Goal: Transaction & Acquisition: Purchase product/service

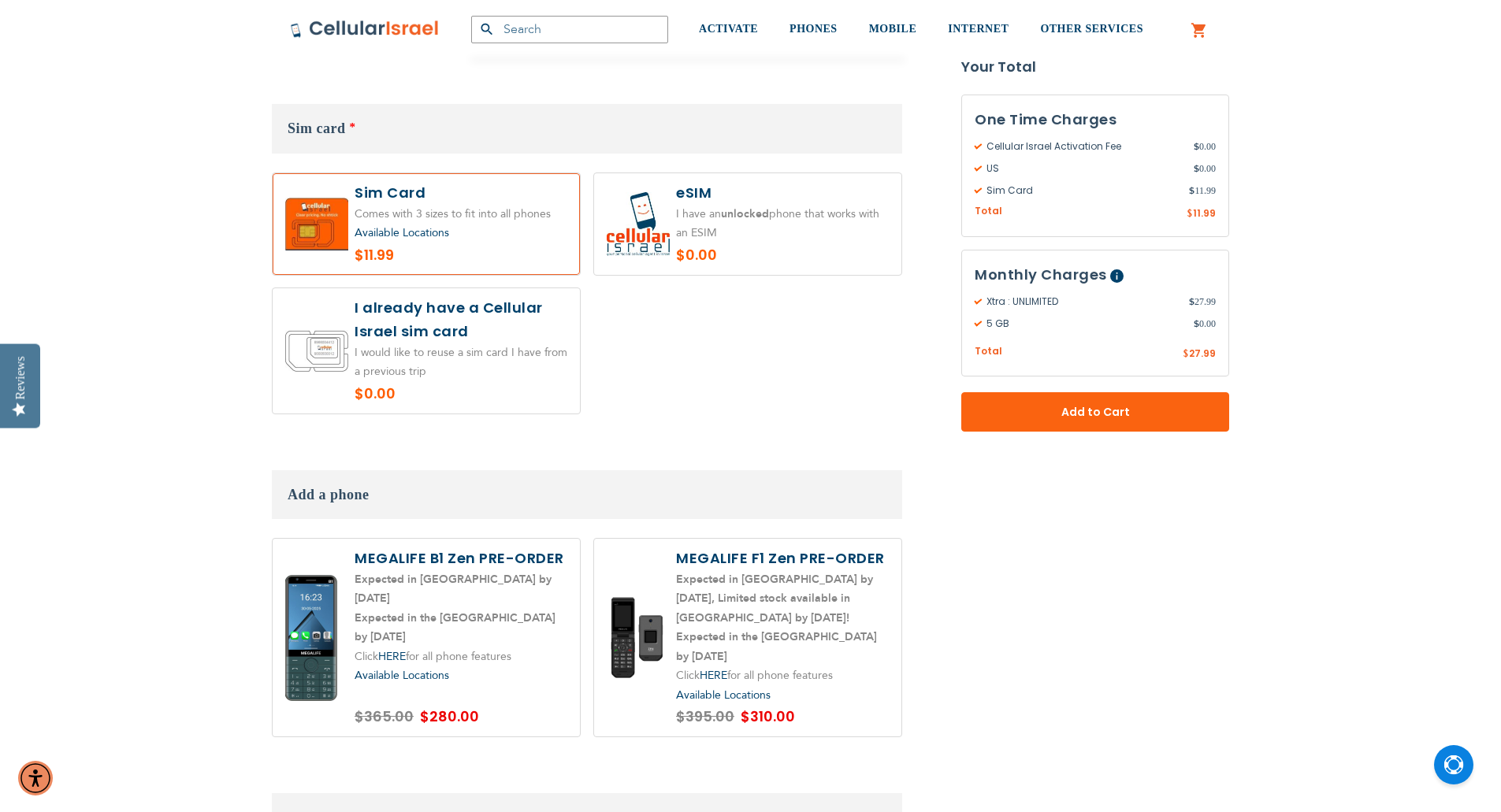
scroll to position [1812, 0]
type input "[EMAIL_ADDRESS][DOMAIN_NAME]"
click at [460, 294] on label at bounding box center [426, 348] width 307 height 125
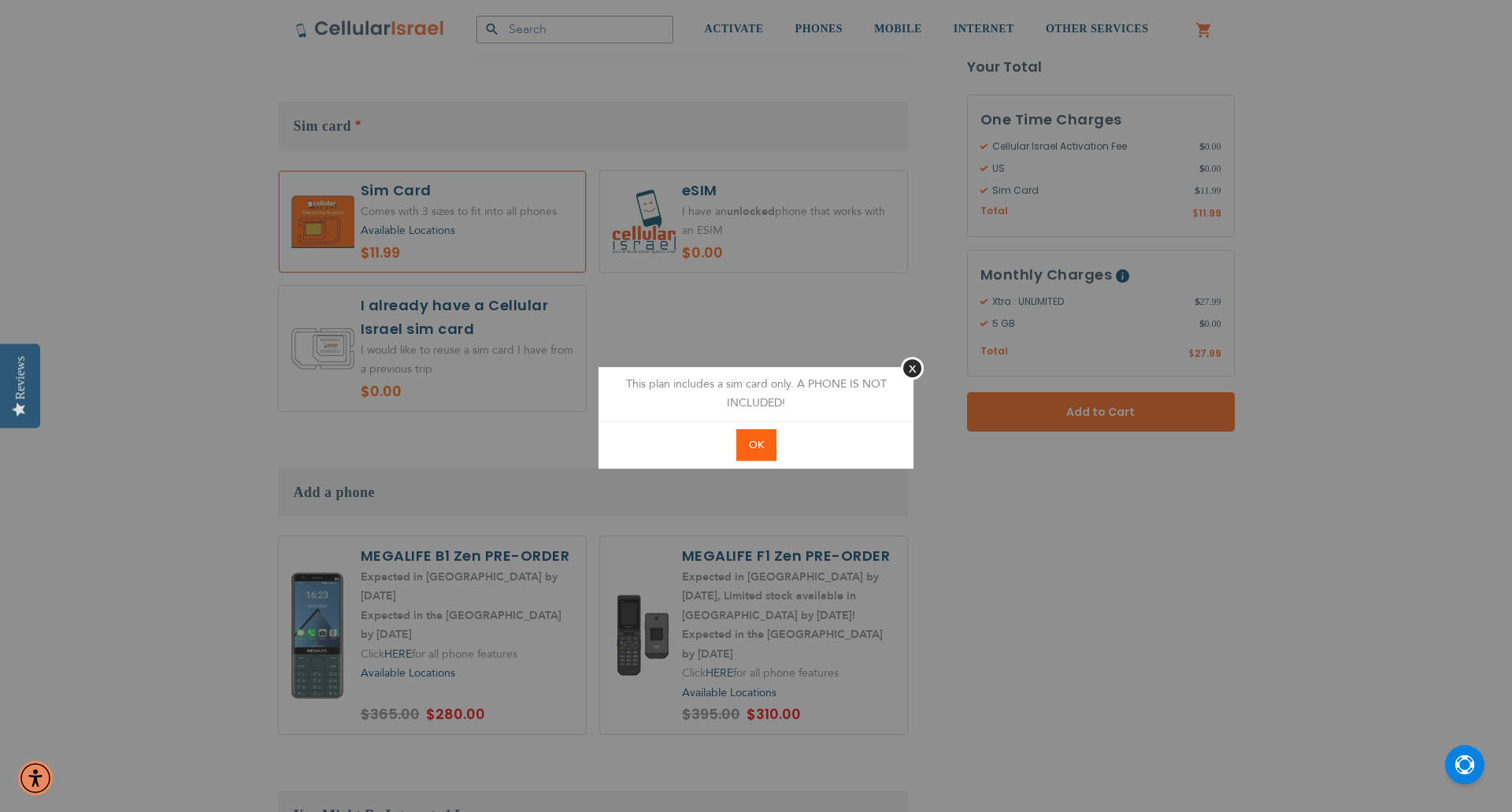
drag, startPoint x: 753, startPoint y: 441, endPoint x: 990, endPoint y: 620, distance: 297.0
click at [755, 443] on span "OK" at bounding box center [756, 445] width 15 height 14
radio input "true"
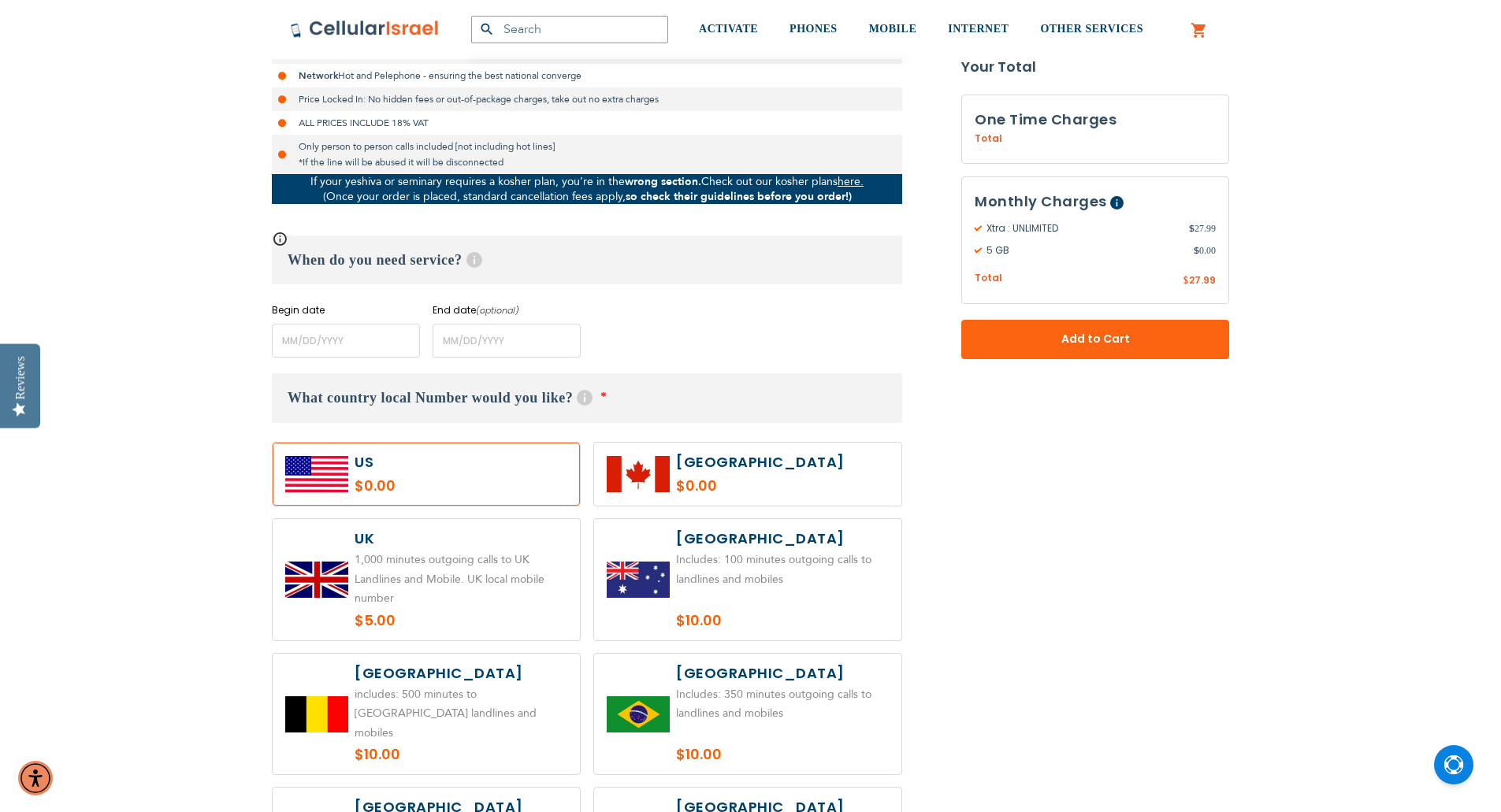
scroll to position [499, 0]
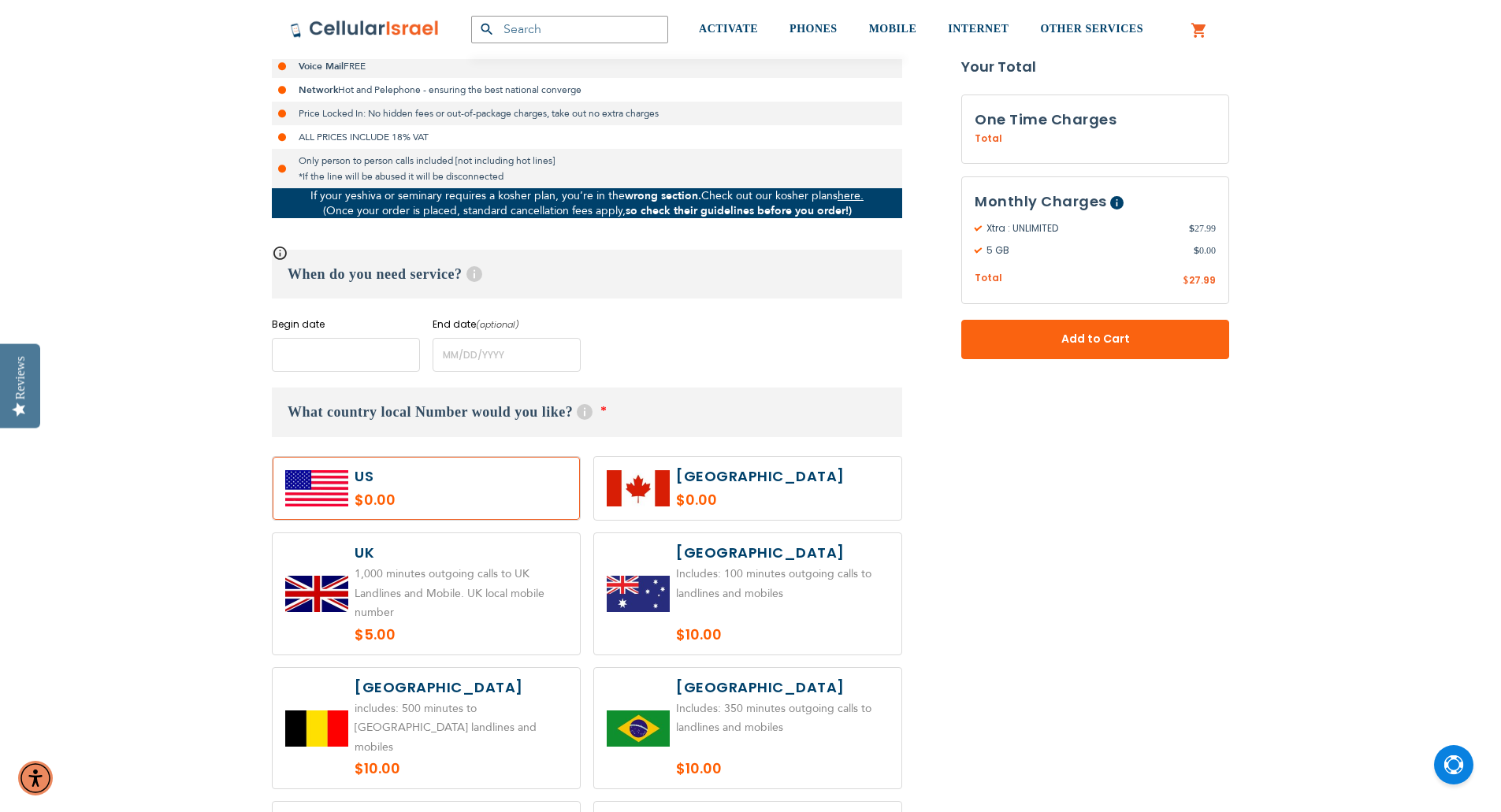
click at [308, 359] on input "name" at bounding box center [346, 355] width 149 height 34
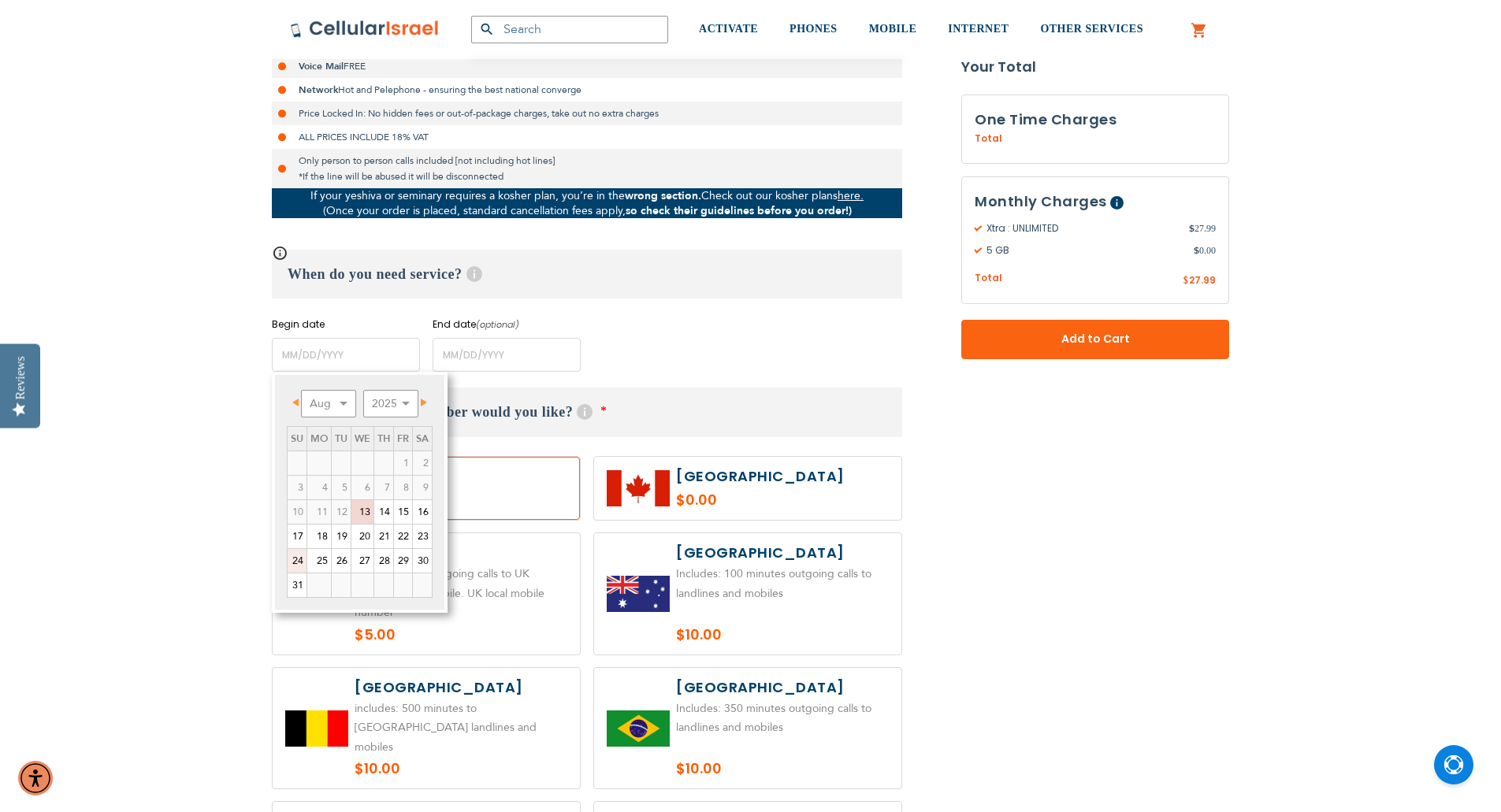
click at [300, 564] on link "24" at bounding box center [297, 560] width 19 height 23
type input "[DATE]"
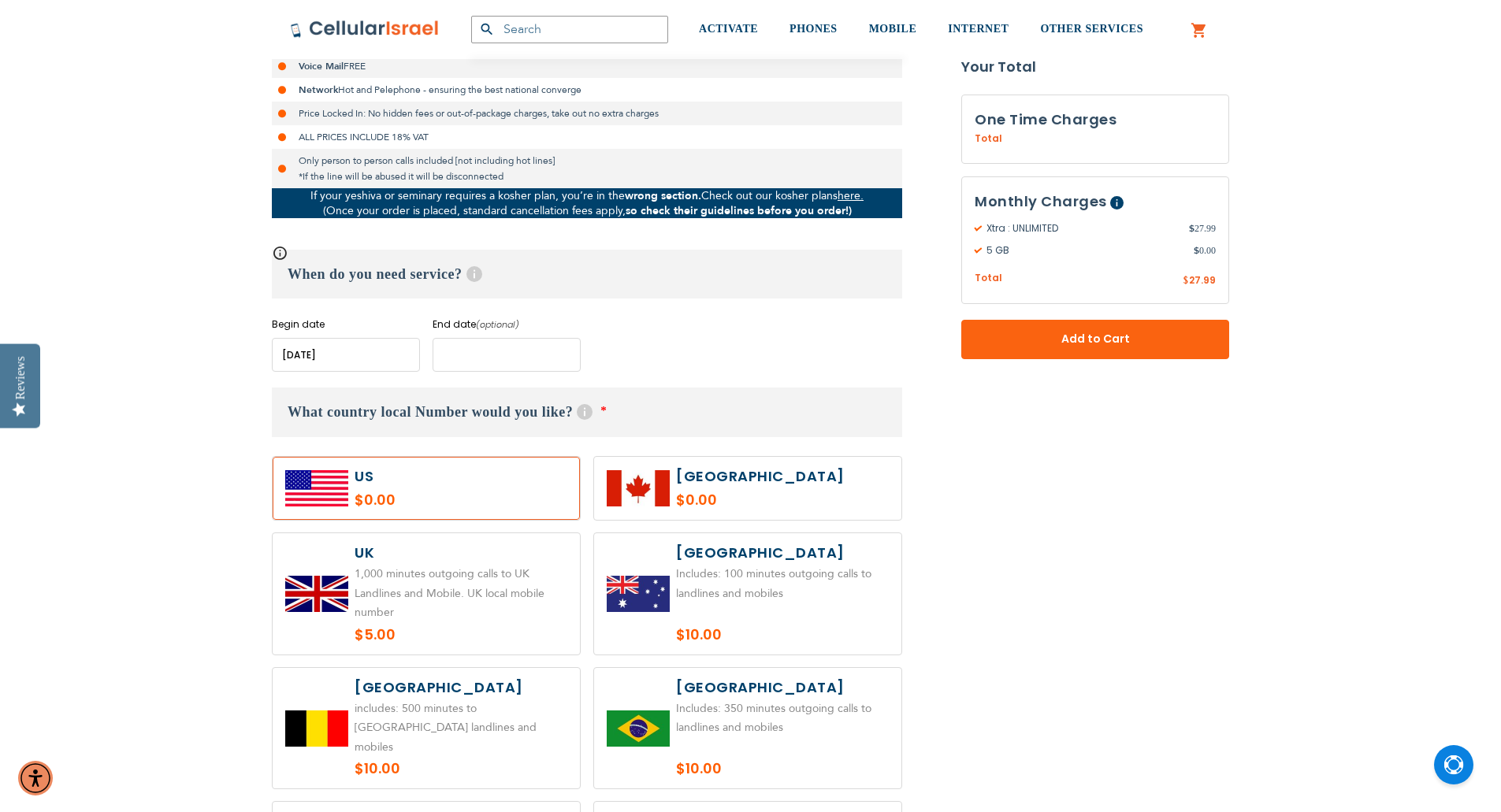
click at [523, 361] on input "name" at bounding box center [507, 355] width 149 height 34
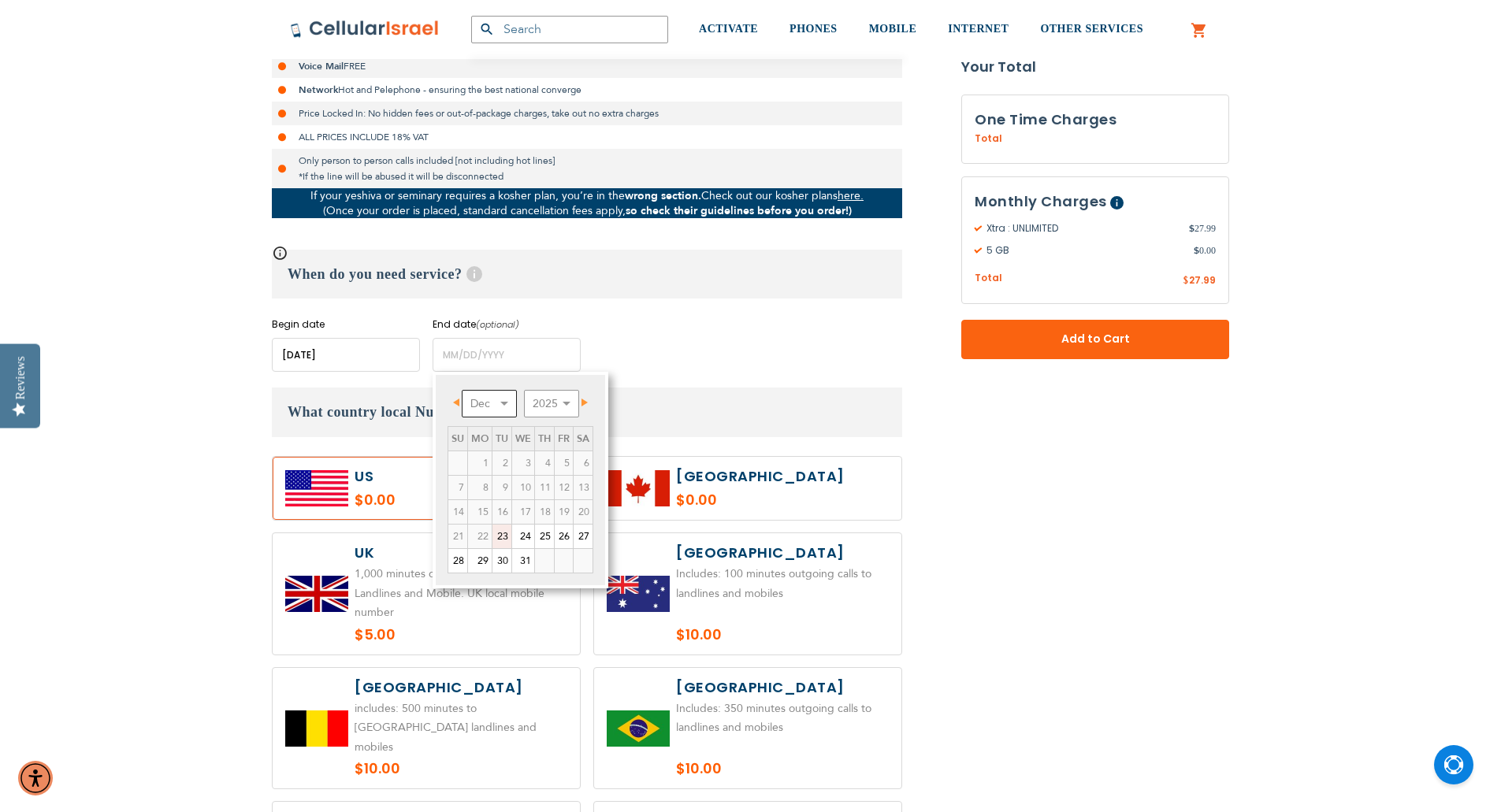
click at [511, 397] on select "Dec" at bounding box center [489, 403] width 55 height 27
click at [535, 451] on td "4" at bounding box center [544, 463] width 20 height 24
click at [587, 400] on span "Next" at bounding box center [585, 402] width 7 height 8
click at [588, 400] on span "Next" at bounding box center [585, 402] width 7 height 8
click at [511, 403] on select "Jan Feb Mar Apr May Jun [DATE] Aug Sep Oct Nov Dec" at bounding box center [489, 403] width 55 height 27
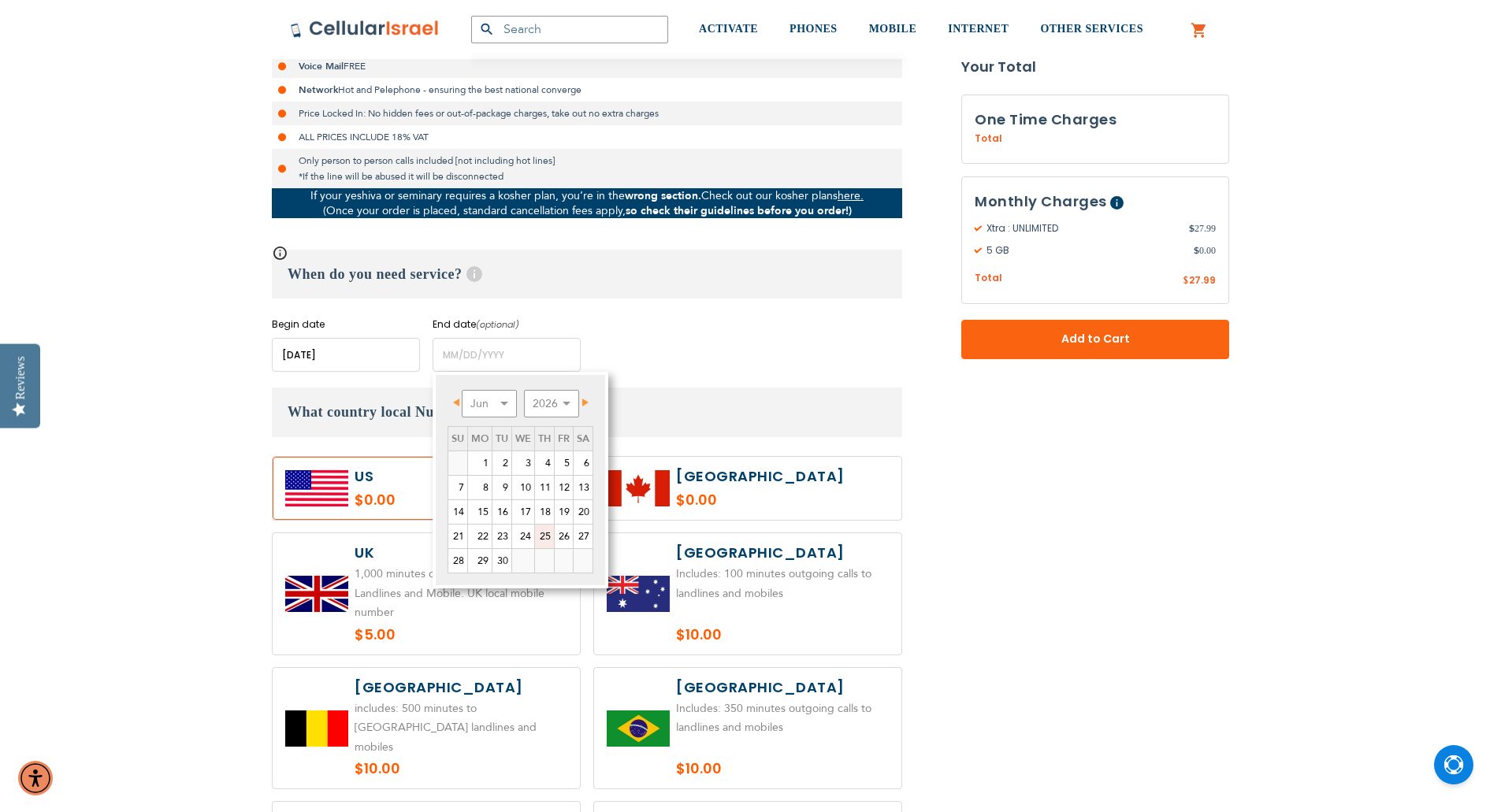
click at [544, 533] on link "25" at bounding box center [544, 536] width 19 height 23
type input "[DATE]"
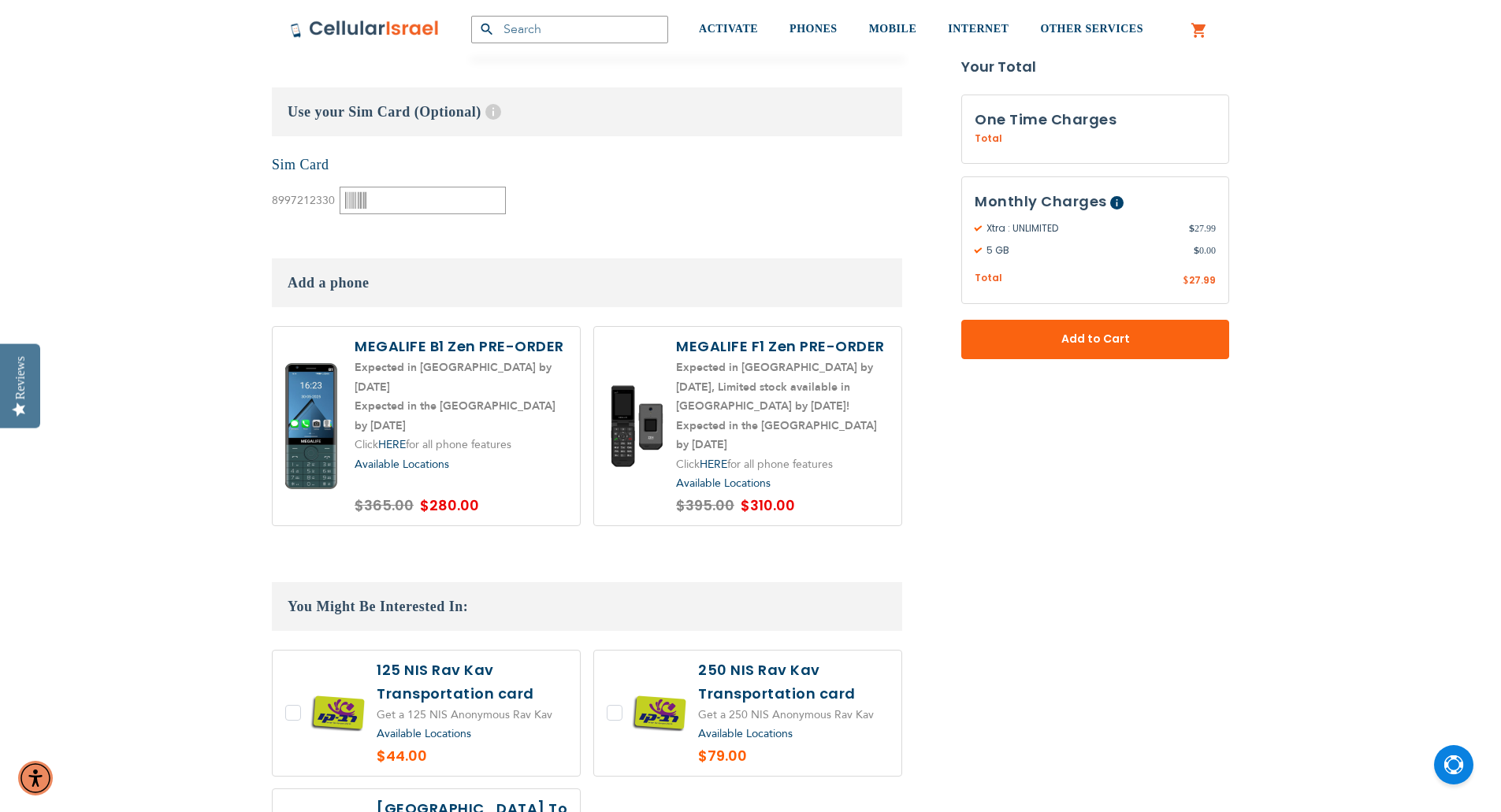
scroll to position [2363, 0]
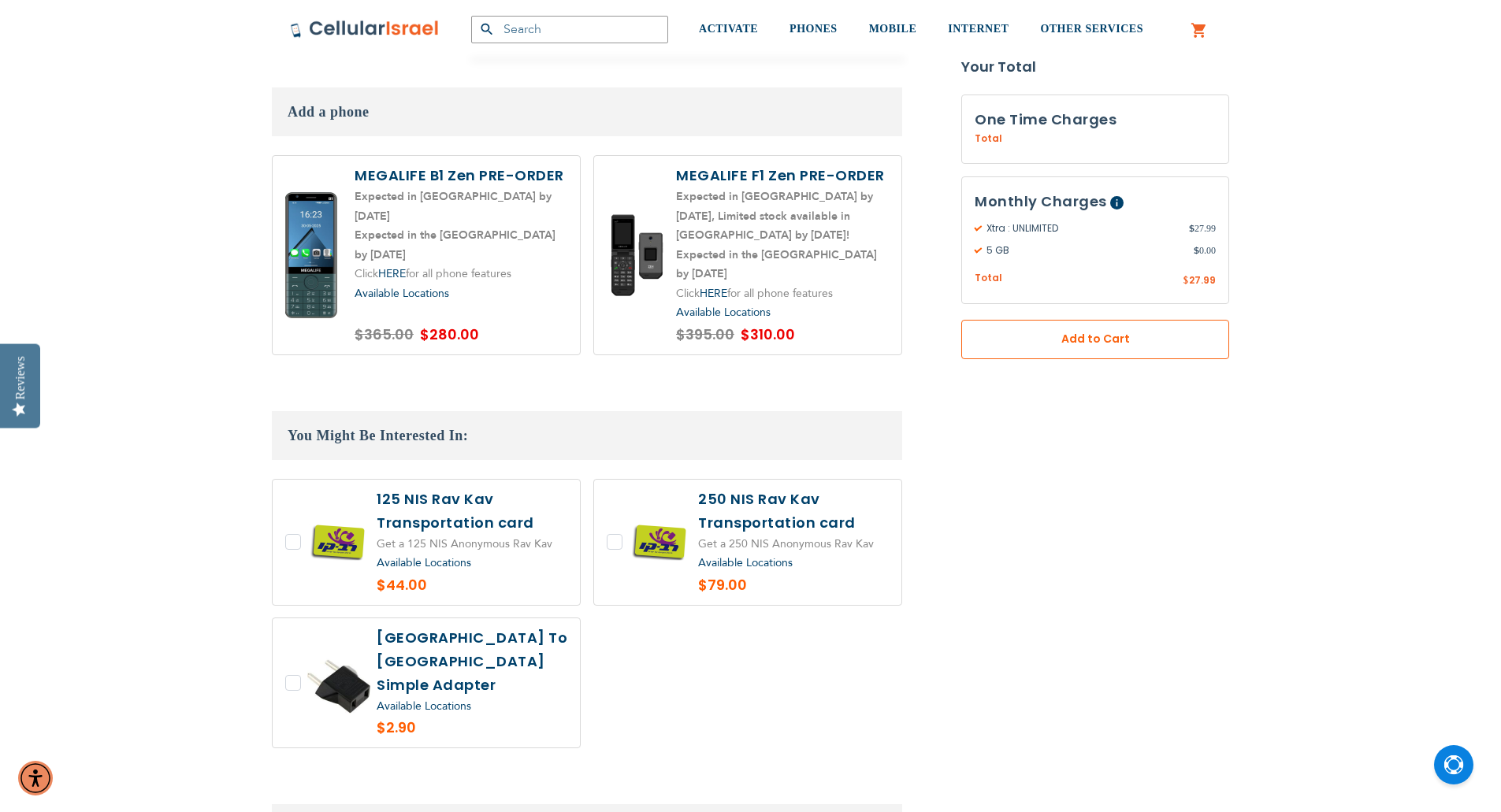
click at [1080, 349] on button "Add to Cart" at bounding box center [1095, 339] width 268 height 39
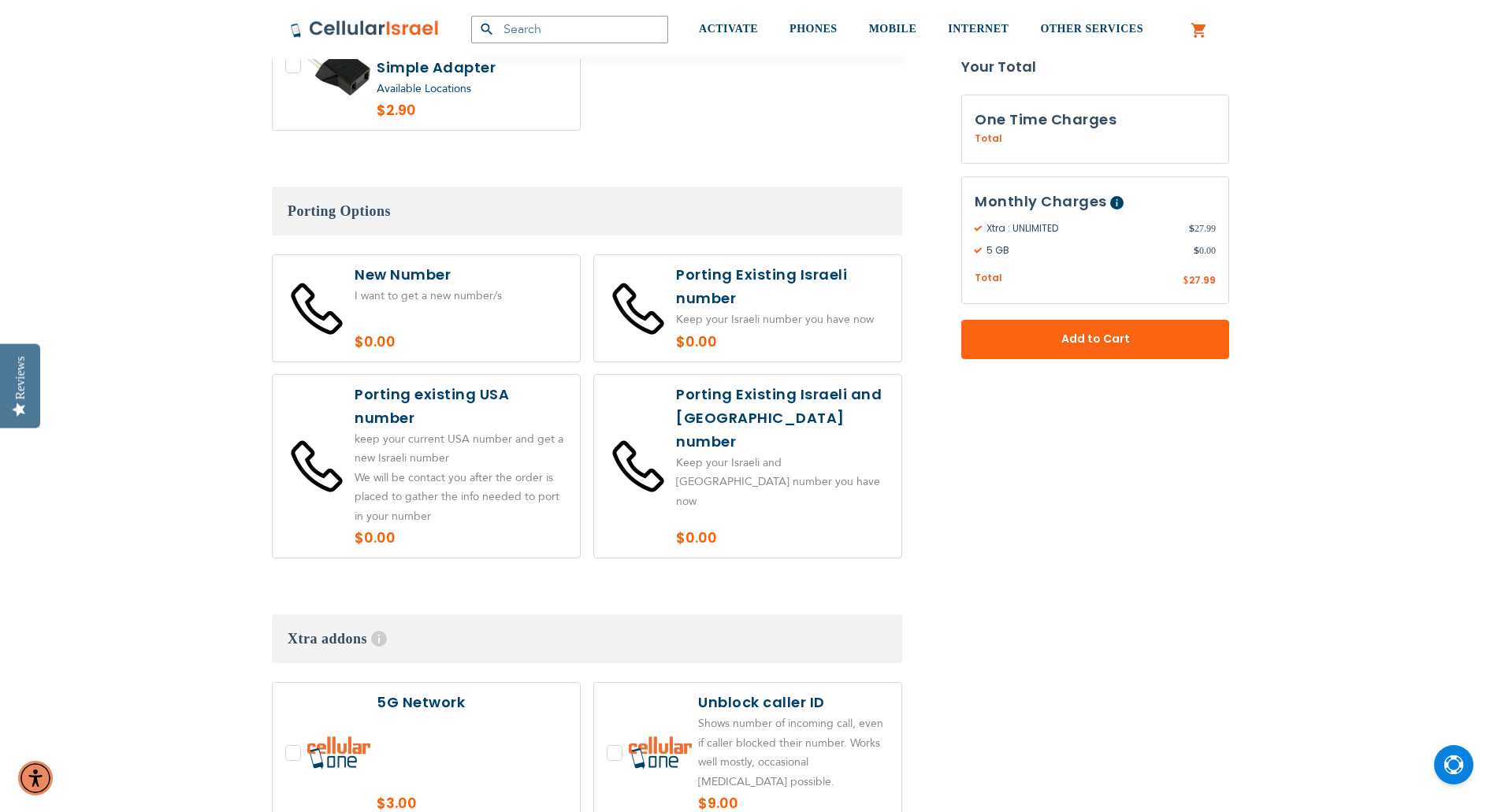
scroll to position [2995, 0]
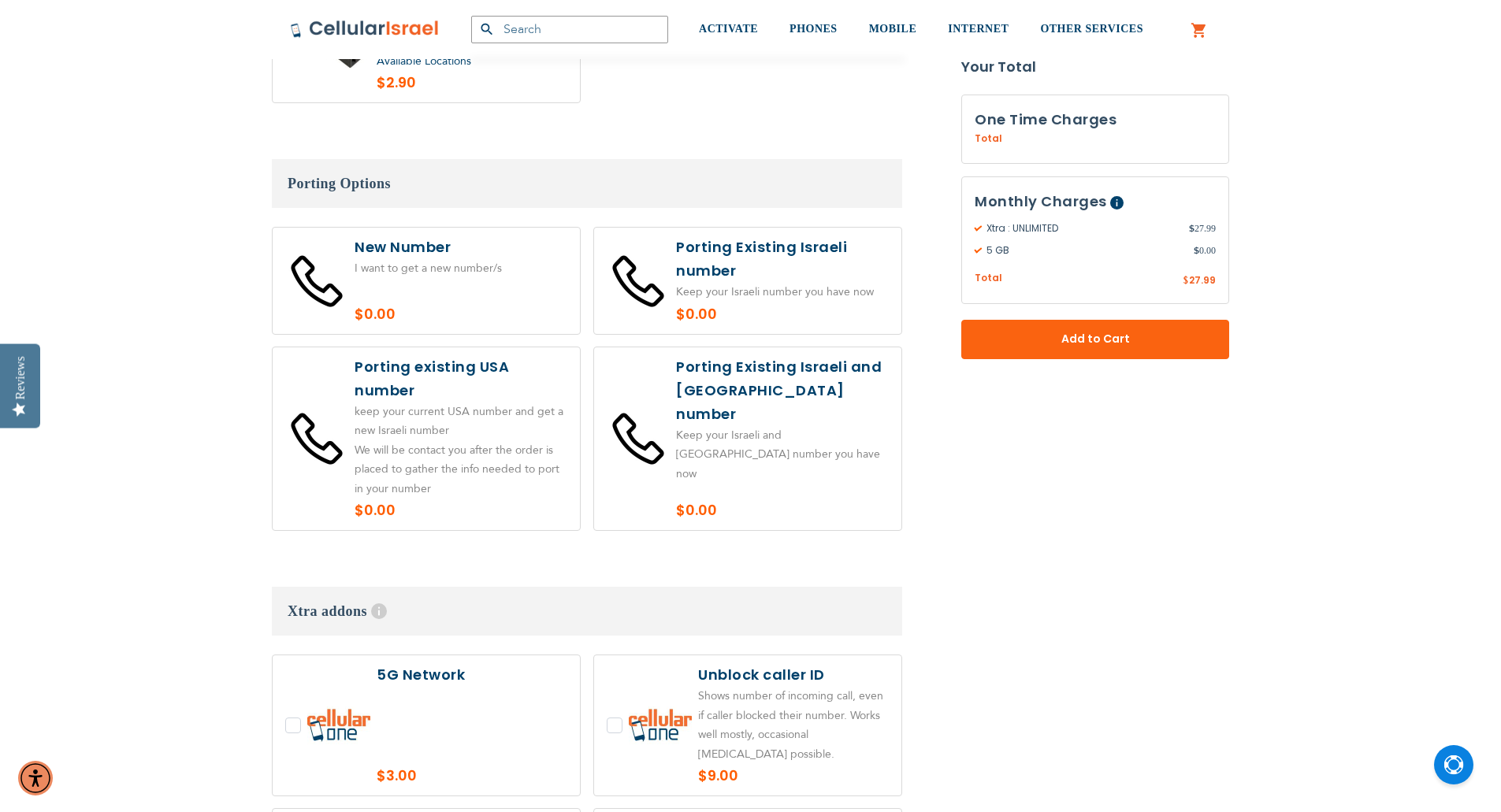
scroll to position [2969, 0]
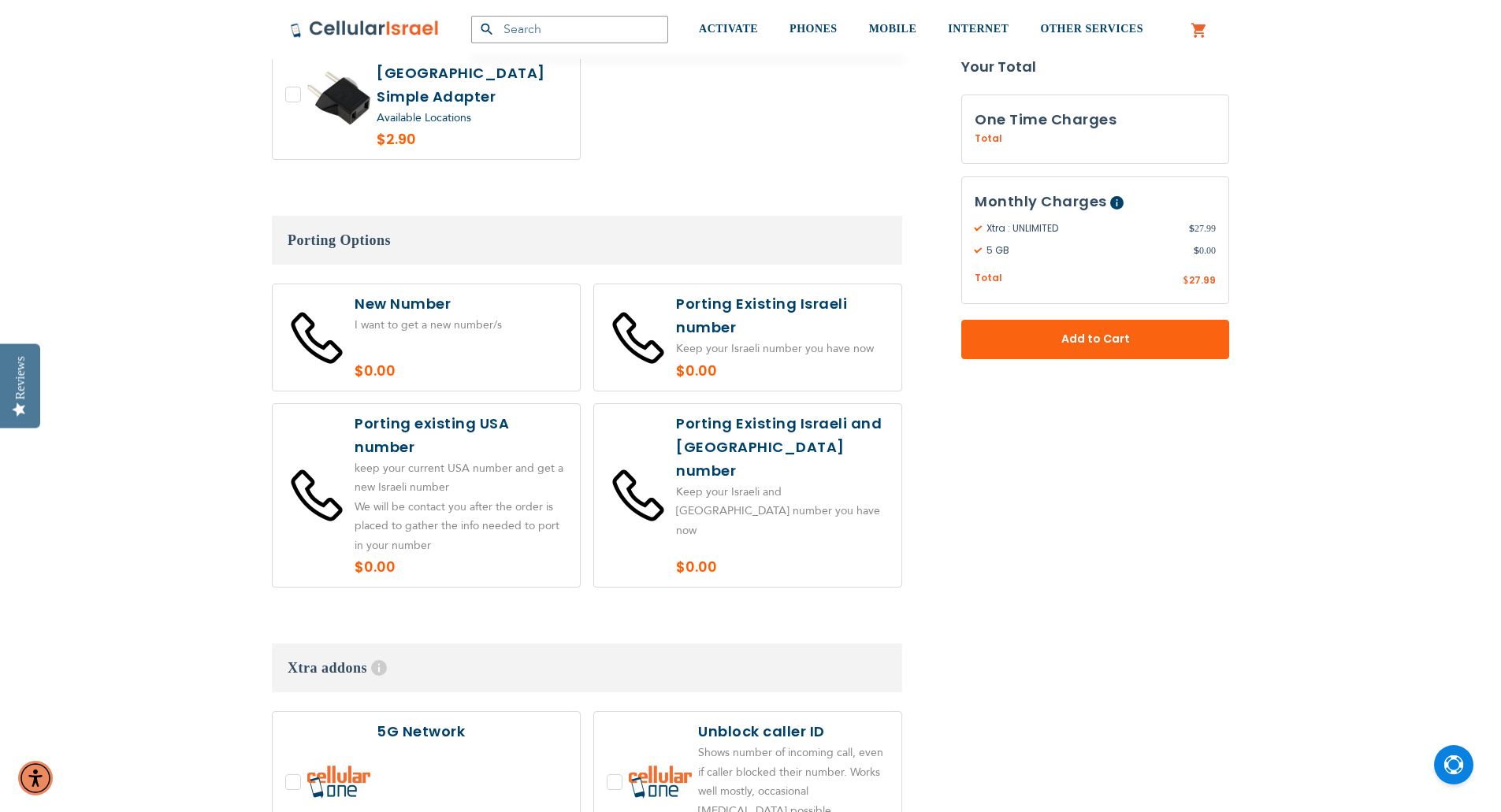
click at [455, 483] on label at bounding box center [426, 495] width 307 height 183
radio input "true"
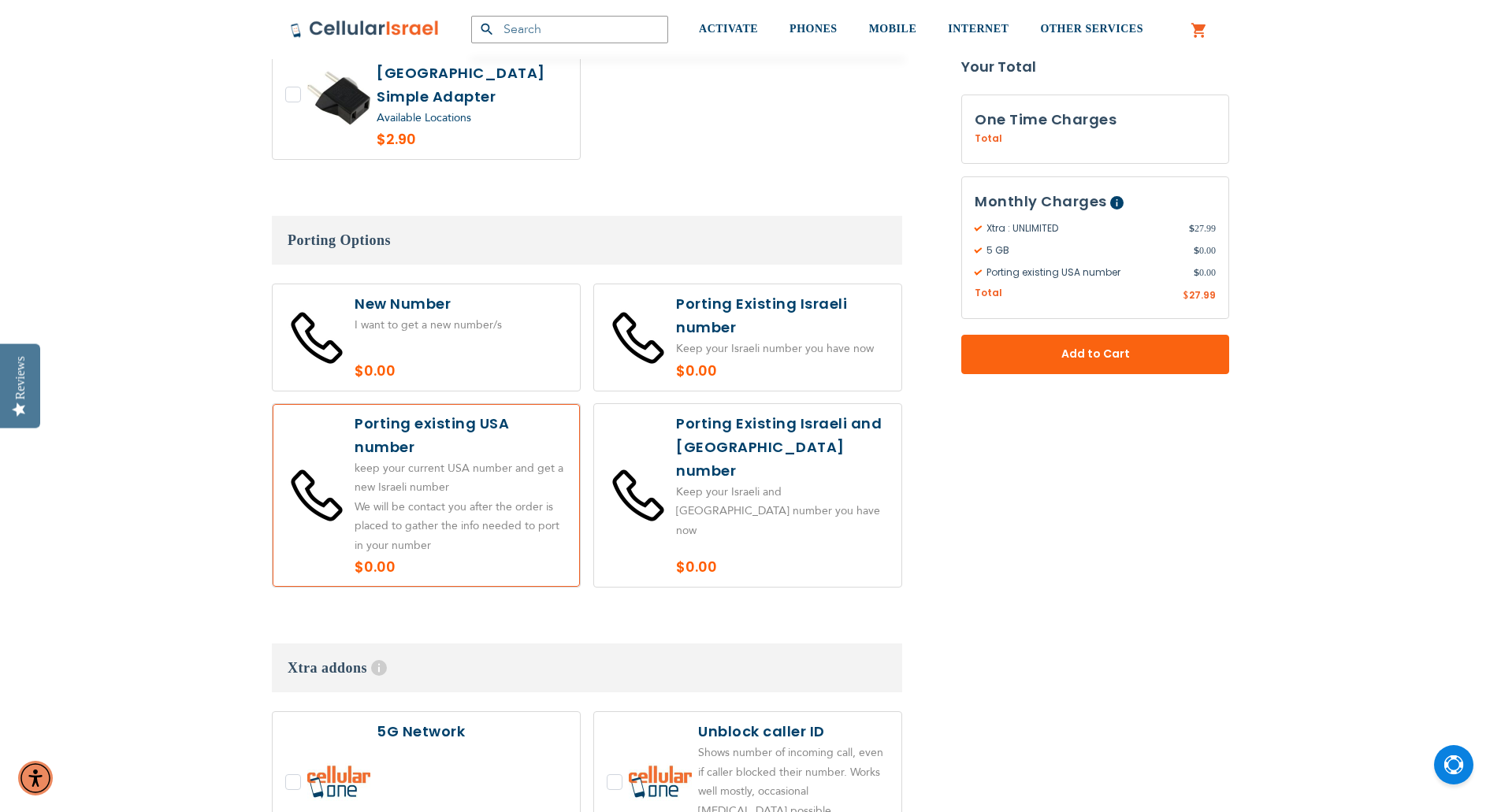
click at [770, 300] on label at bounding box center [747, 337] width 307 height 106
radio input "true"
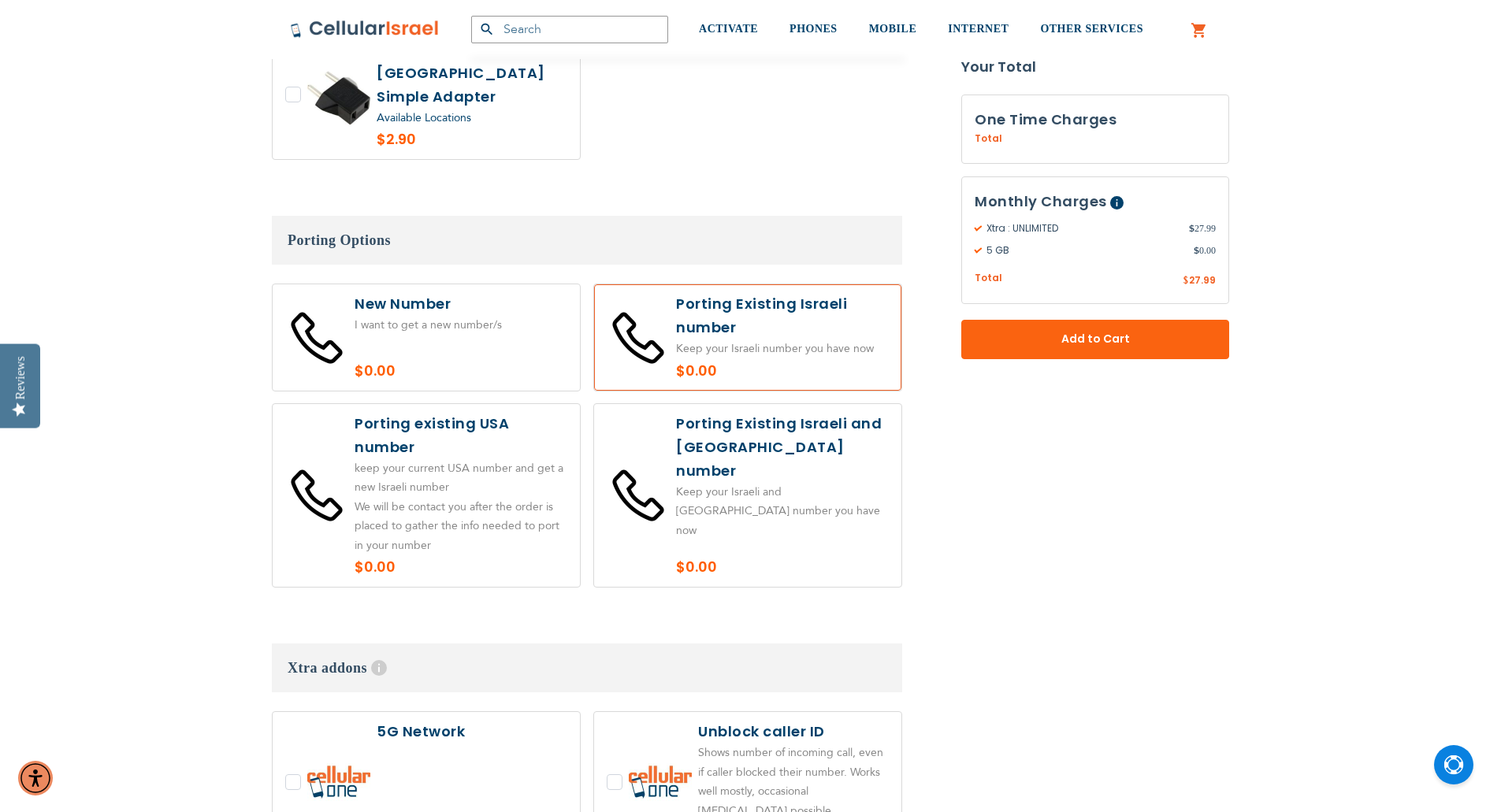
click at [398, 412] on label at bounding box center [426, 495] width 307 height 183
click at [693, 315] on label at bounding box center [747, 337] width 307 height 106
click at [461, 404] on label at bounding box center [426, 495] width 307 height 183
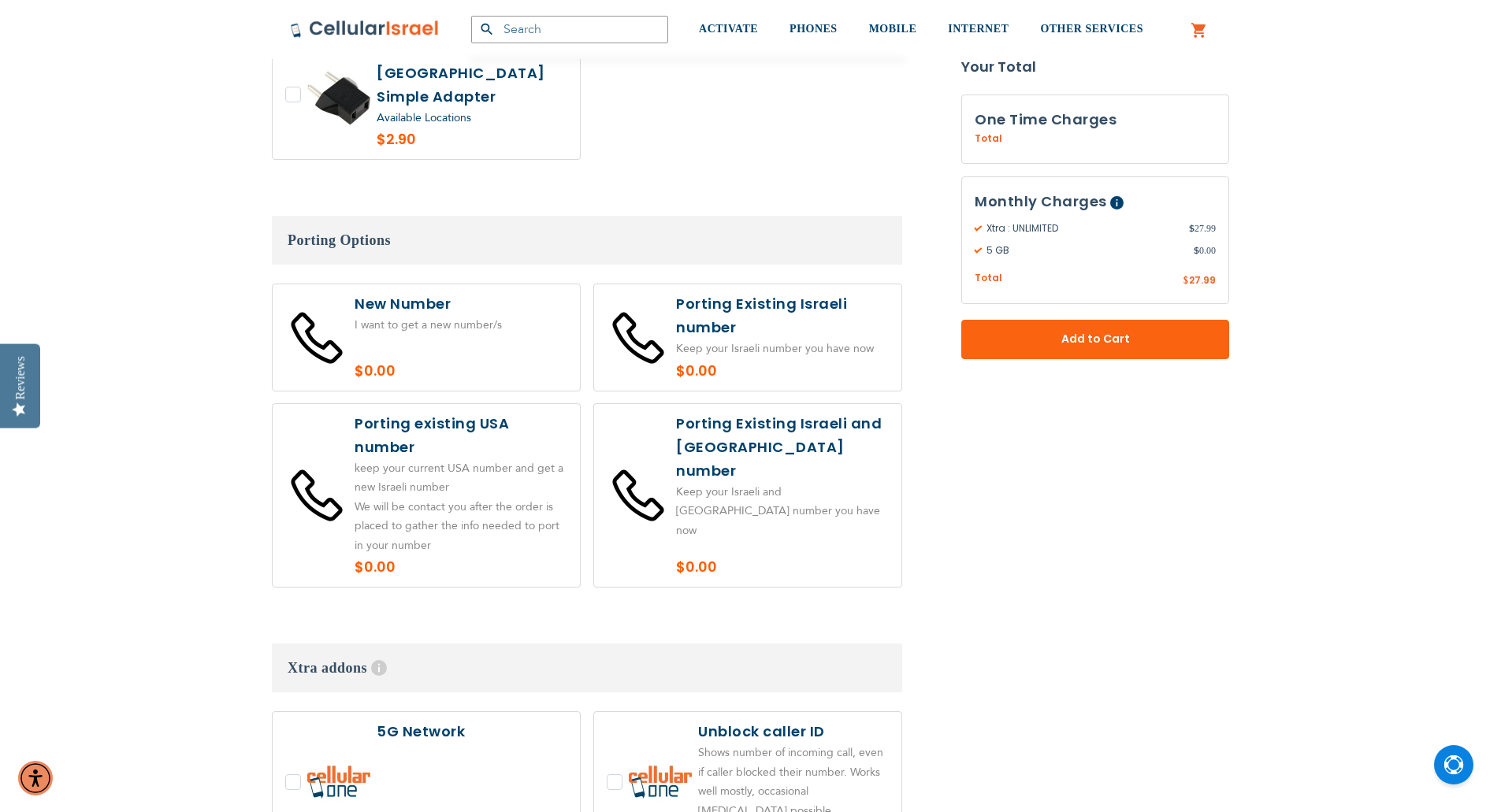
radio input "true"
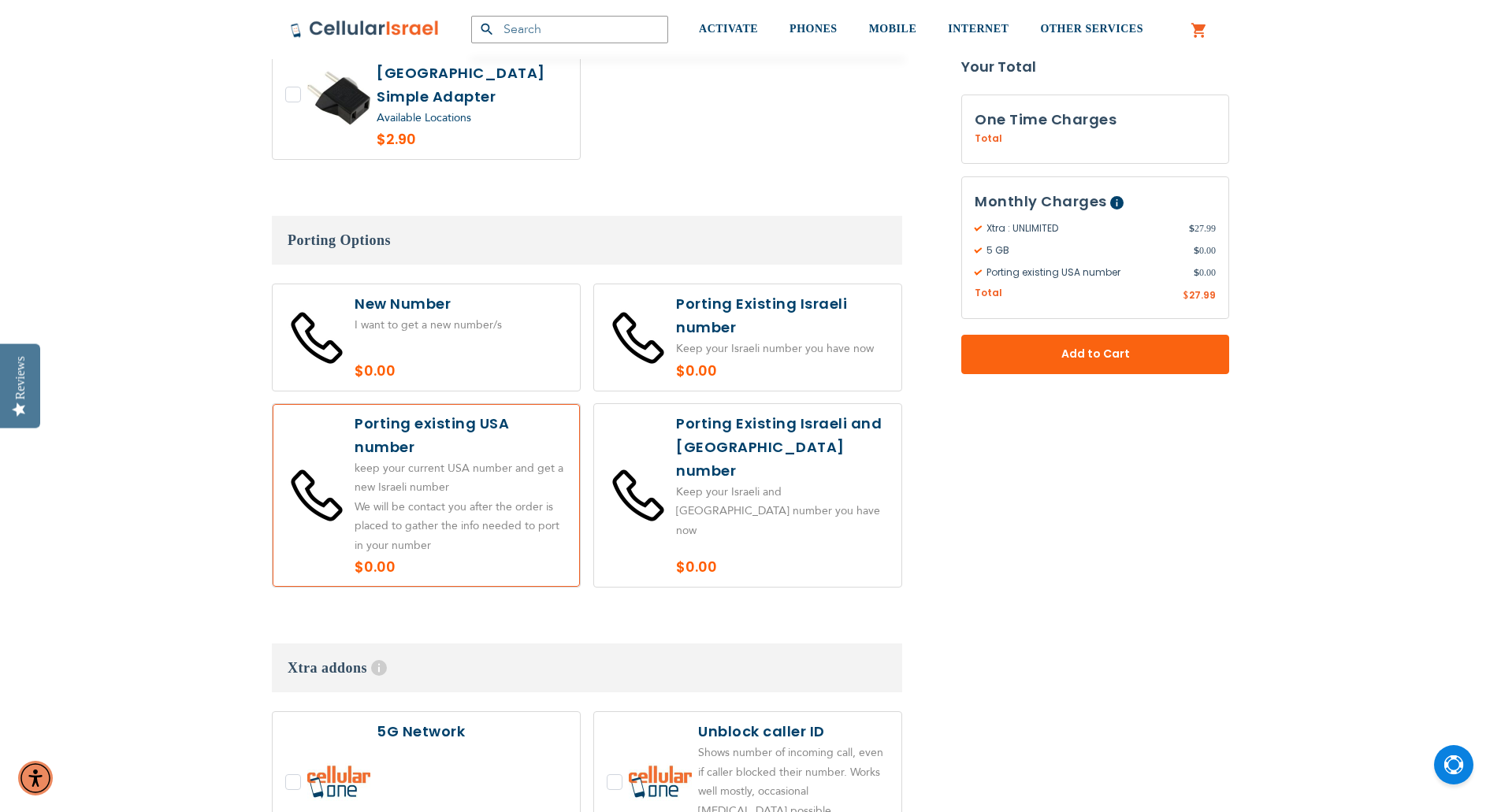
click at [775, 293] on label at bounding box center [747, 337] width 307 height 106
radio input "true"
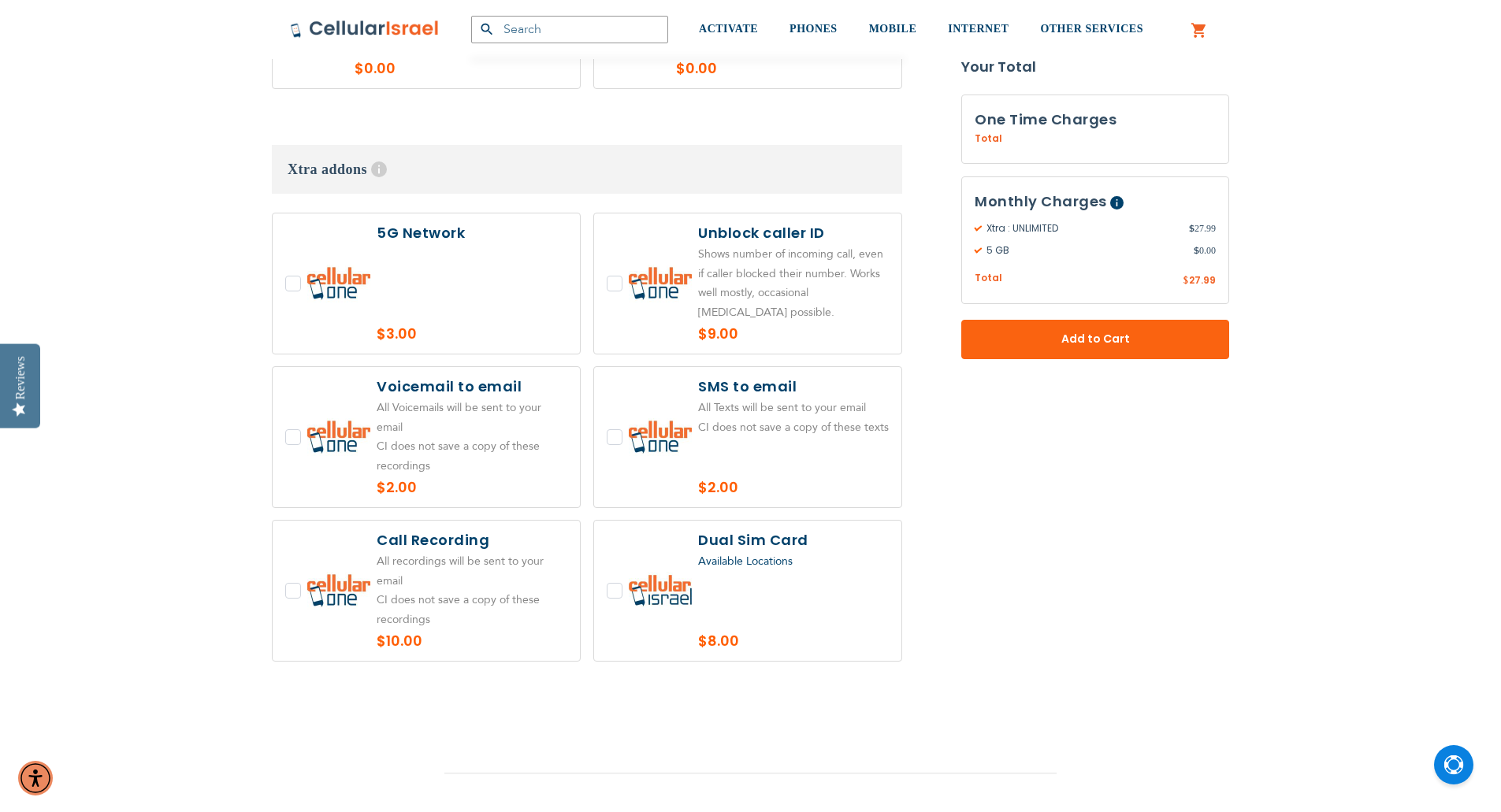
scroll to position [3152, 0]
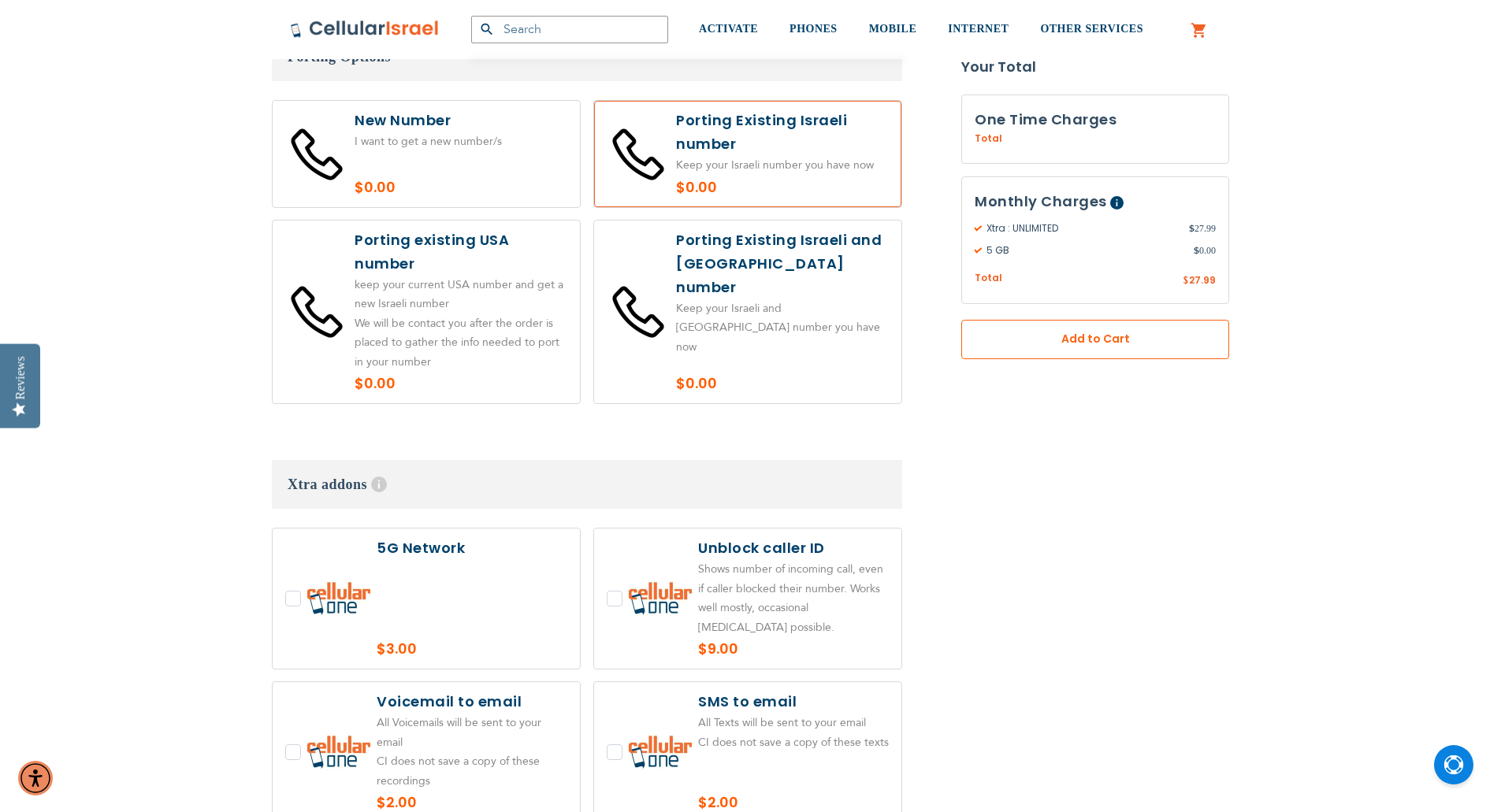
click at [1178, 336] on button "Add to Cart" at bounding box center [1095, 339] width 268 height 39
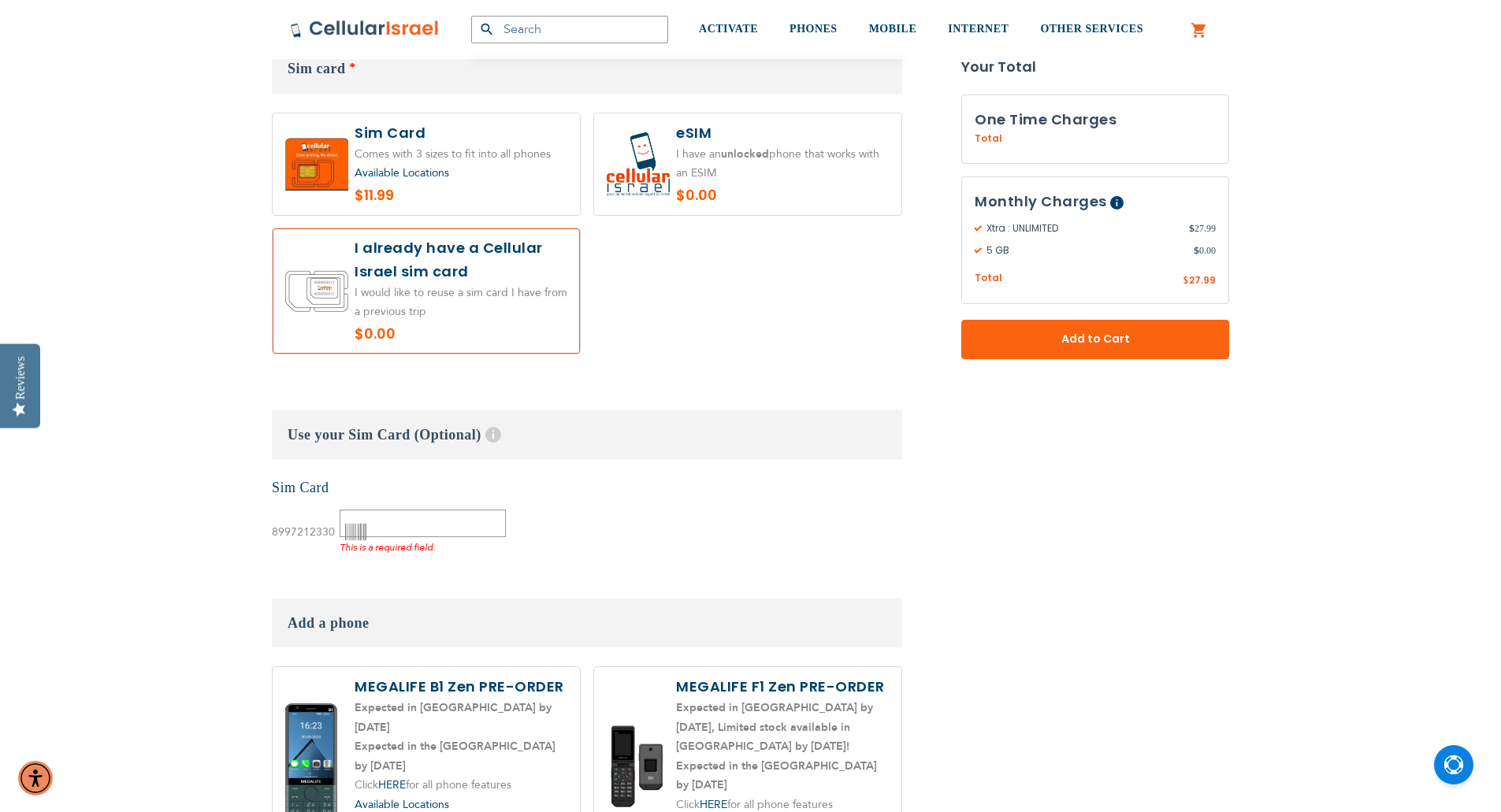
scroll to position [1840, 0]
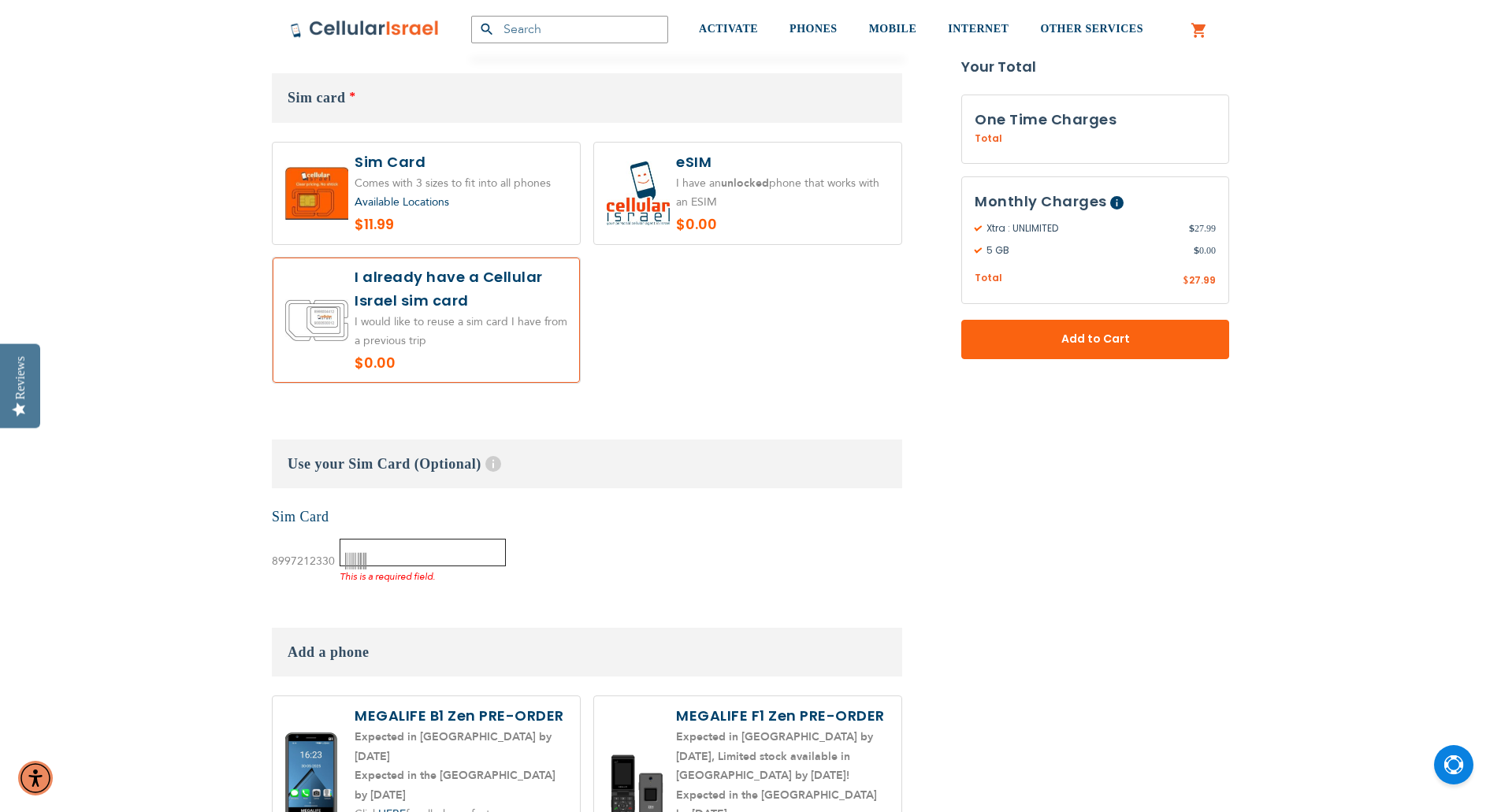
click at [437, 539] on input "text" at bounding box center [422, 552] width 166 height 27
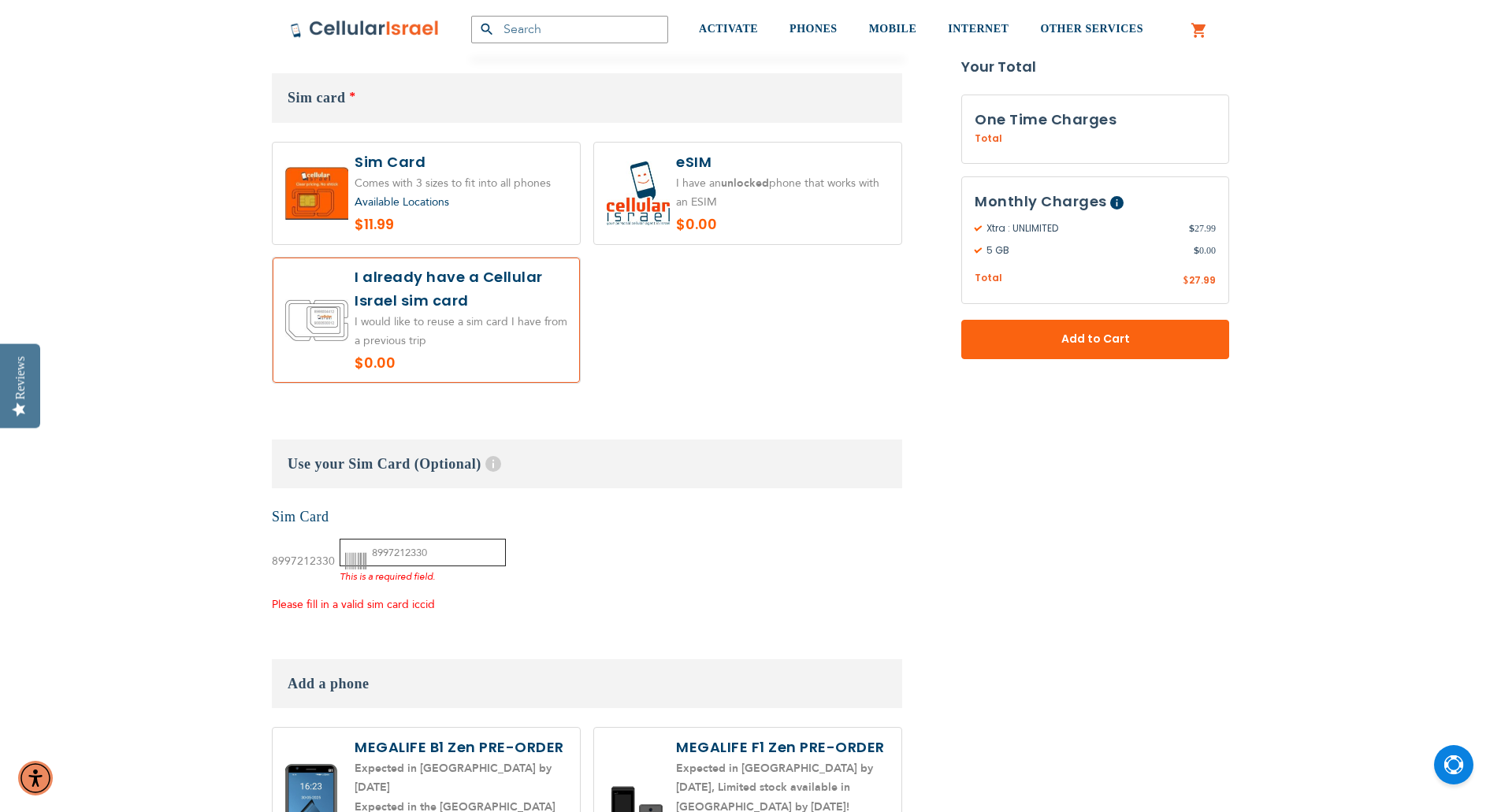
type input "8997212330"
click at [791, 461] on h3 "Use your Sim Card (Optional) Help Have an old Cellular Israel SIM card? Most [P…" at bounding box center [586, 464] width 631 height 49
click at [753, 524] on div "None Sim Card 8997212330" at bounding box center [586, 561] width 631 height 108
click at [470, 542] on input "8997212330" at bounding box center [422, 552] width 166 height 27
click at [696, 514] on div "None Sim Card 8997212330" at bounding box center [586, 561] width 631 height 108
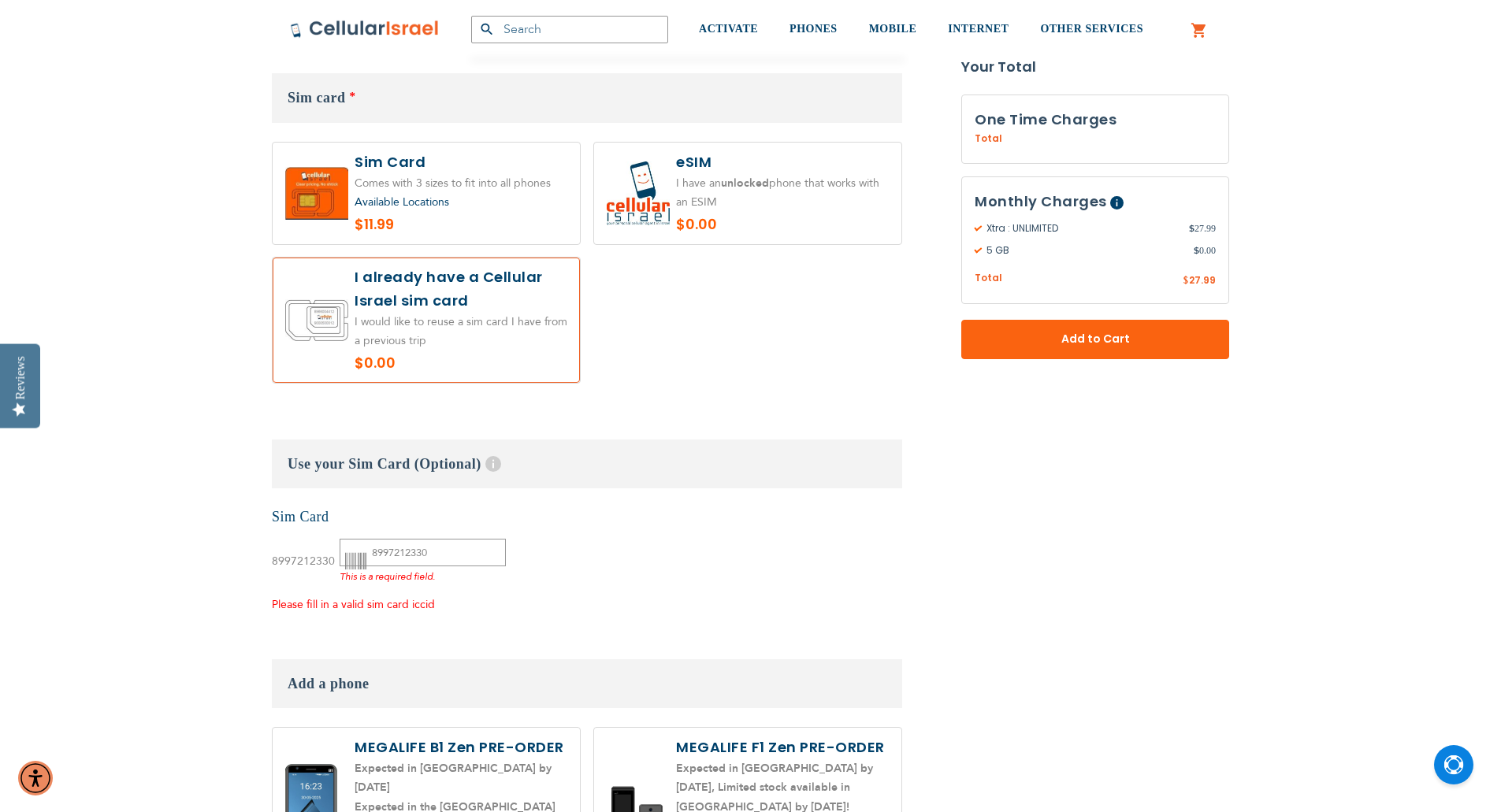
click at [1127, 319] on div "One Time Charges Cellular Israel Activation Fee $ 0.00 [GEOGRAPHIC_DATA] $ 0.00…" at bounding box center [1095, 227] width 268 height 265
drag, startPoint x: 1143, startPoint y: 337, endPoint x: 1332, endPoint y: 489, distance: 242.5
click at [1144, 338] on span "Add to Cart" at bounding box center [1095, 339] width 164 height 17
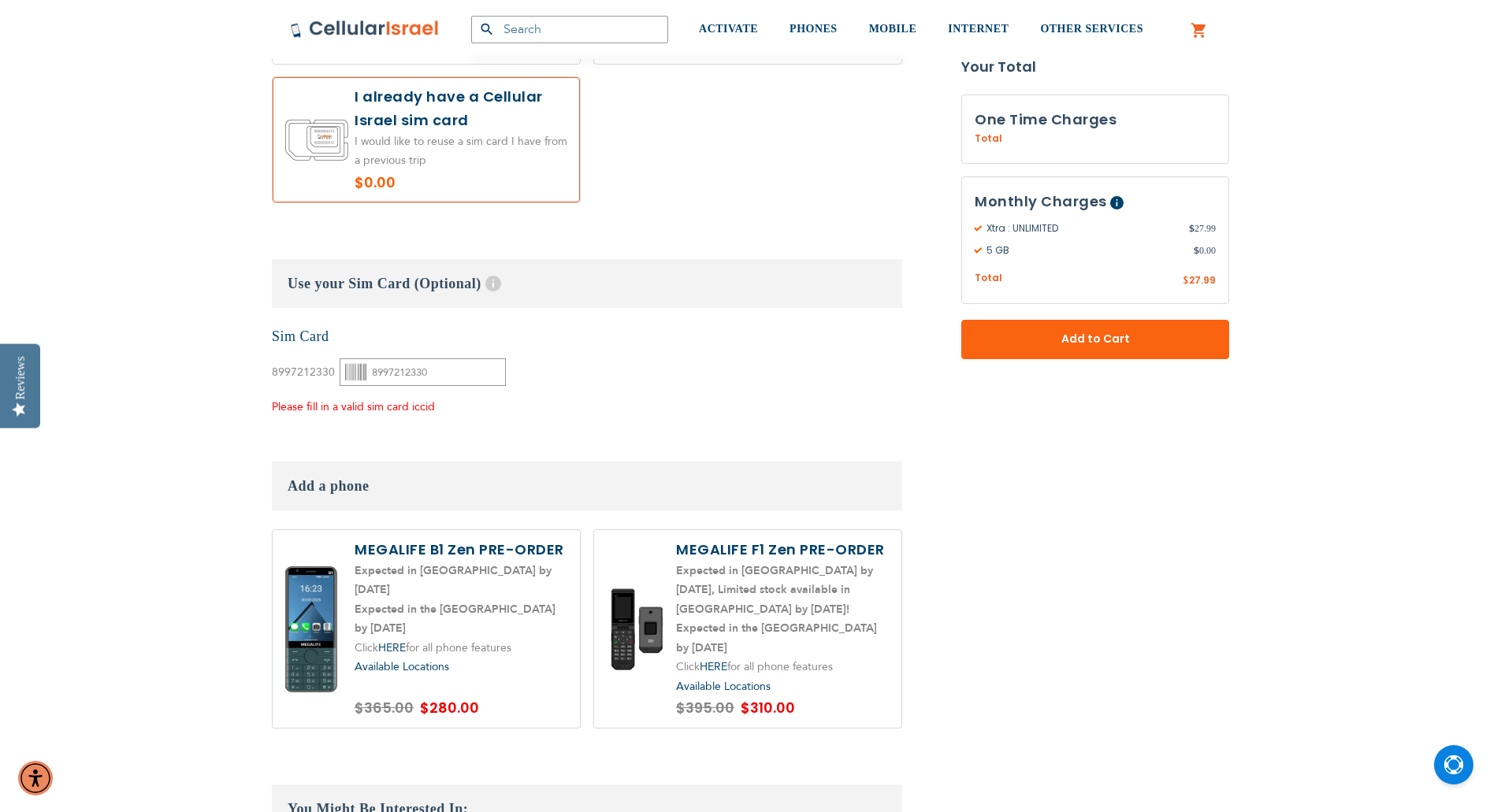
scroll to position [1966, 0]
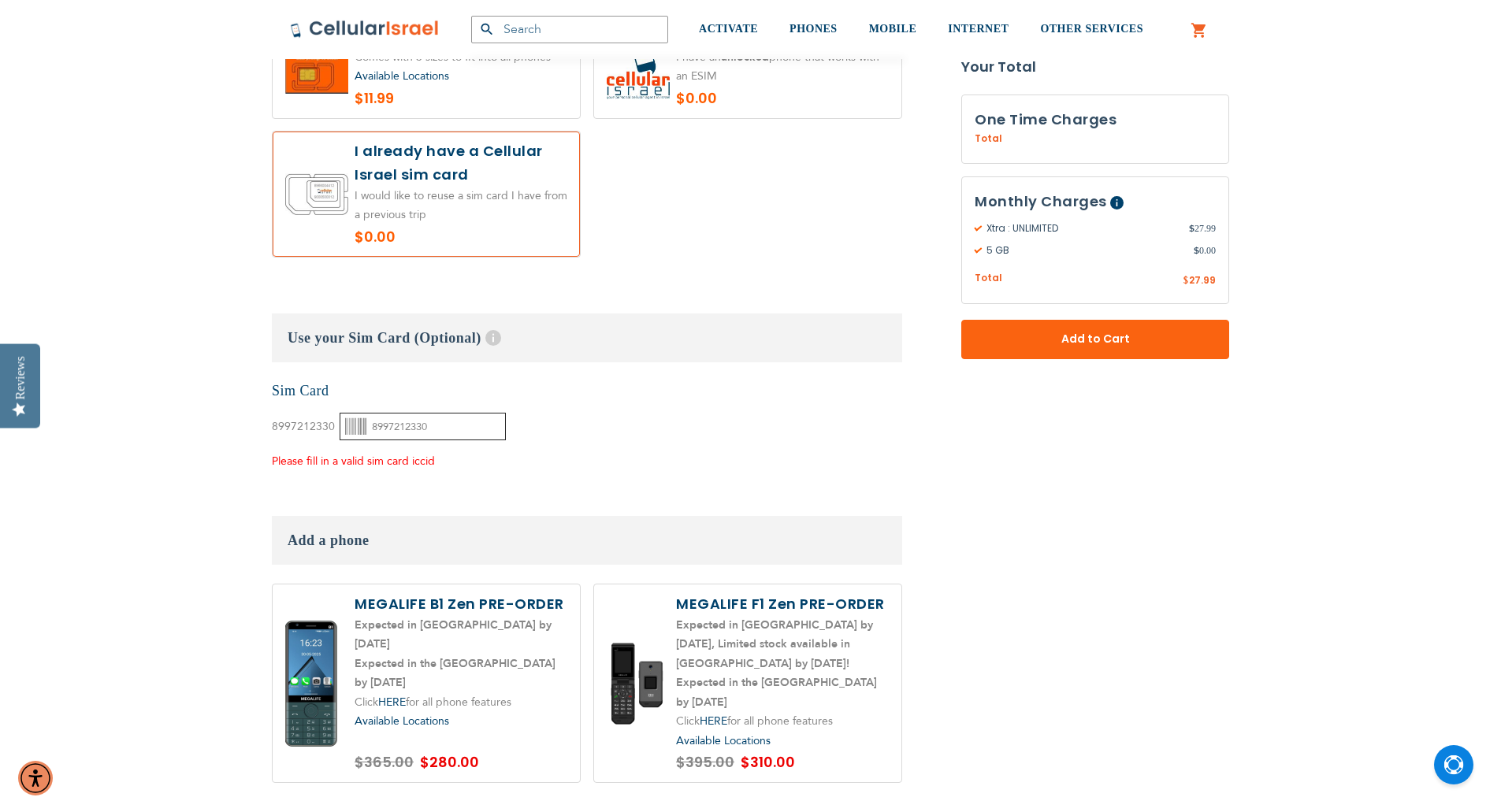
click at [429, 413] on input "8997212330" at bounding box center [422, 426] width 166 height 27
click at [409, 461] on fieldset "Customize: Xtra UNLIMITED What country local Number would you like? Help With o…" at bounding box center [586, 576] width 631 height 3313
click at [463, 413] on input "8997212330" at bounding box center [422, 426] width 166 height 27
click at [691, 382] on div "None Sim Card 8997212330" at bounding box center [586, 427] width 631 height 90
click at [556, 401] on div "None Sim Card 8997212330" at bounding box center [586, 427] width 631 height 90
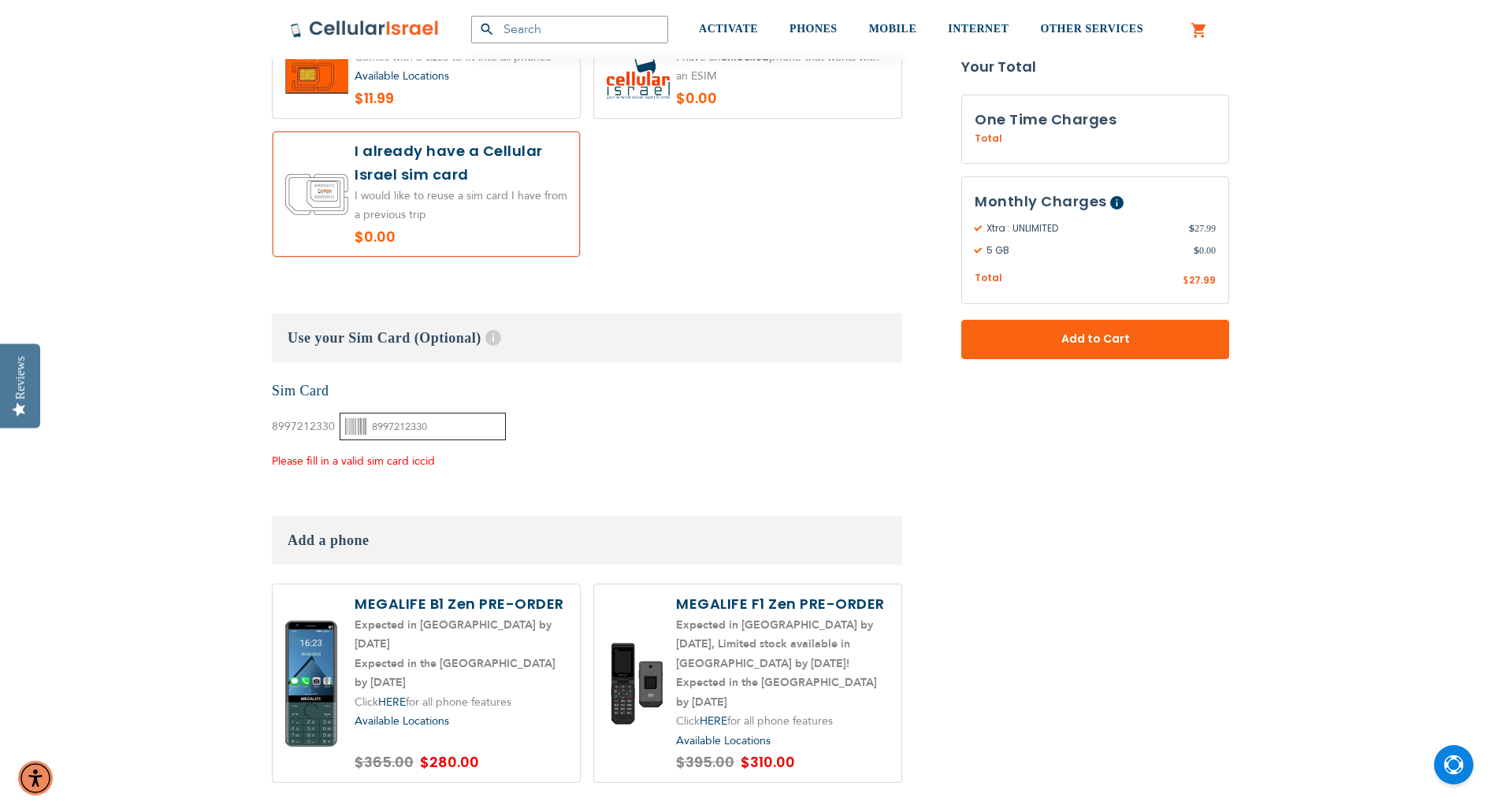
click at [441, 413] on input "8997212330" at bounding box center [422, 426] width 166 height 27
click at [290, 419] on div "8997212330 8997212330" at bounding box center [388, 421] width 234 height 39
click at [294, 419] on span "8997212330" at bounding box center [303, 427] width 63 height 15
click at [1033, 340] on span "Add to Cart" at bounding box center [1095, 339] width 164 height 17
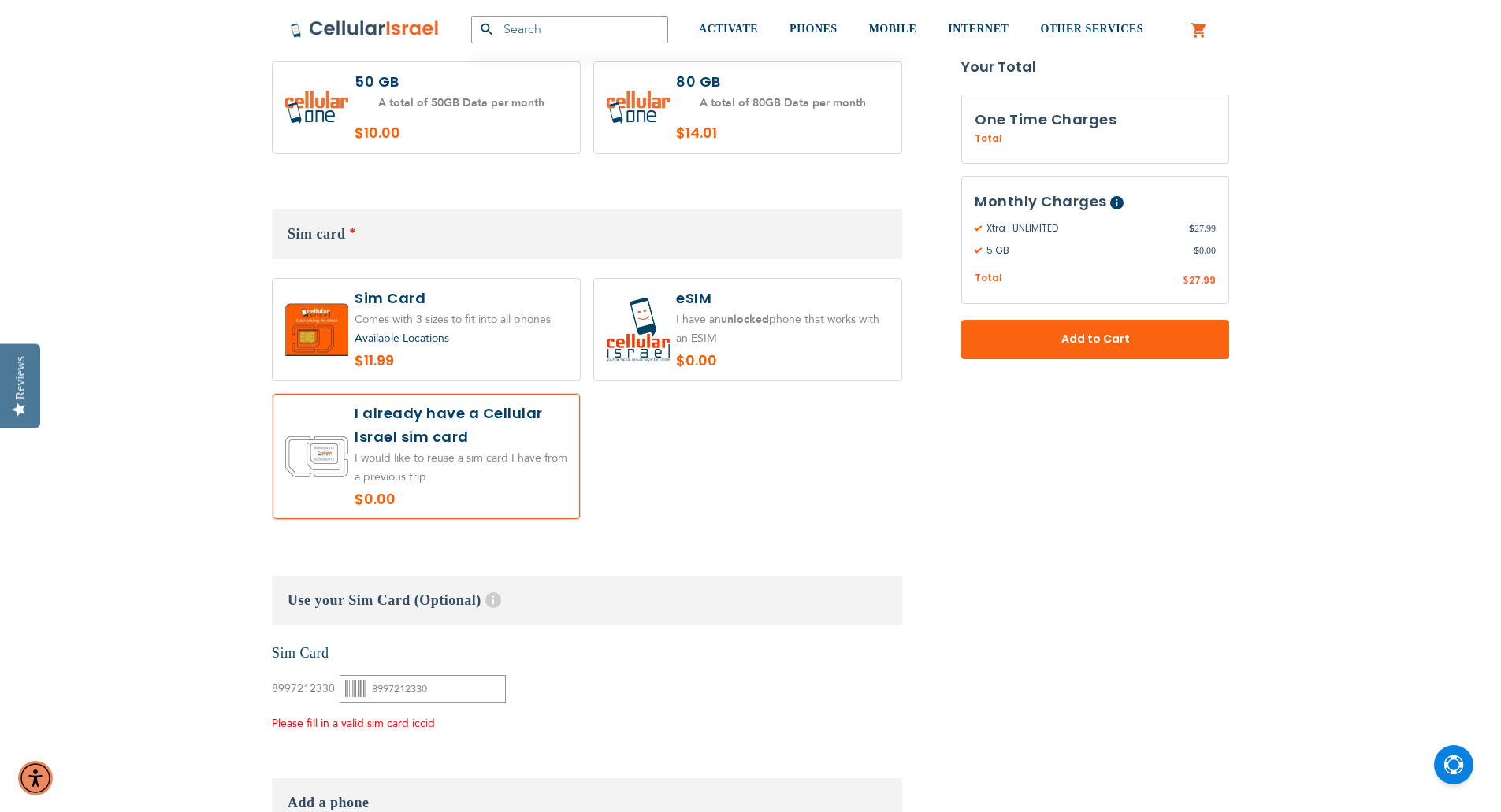
scroll to position [1835, 0]
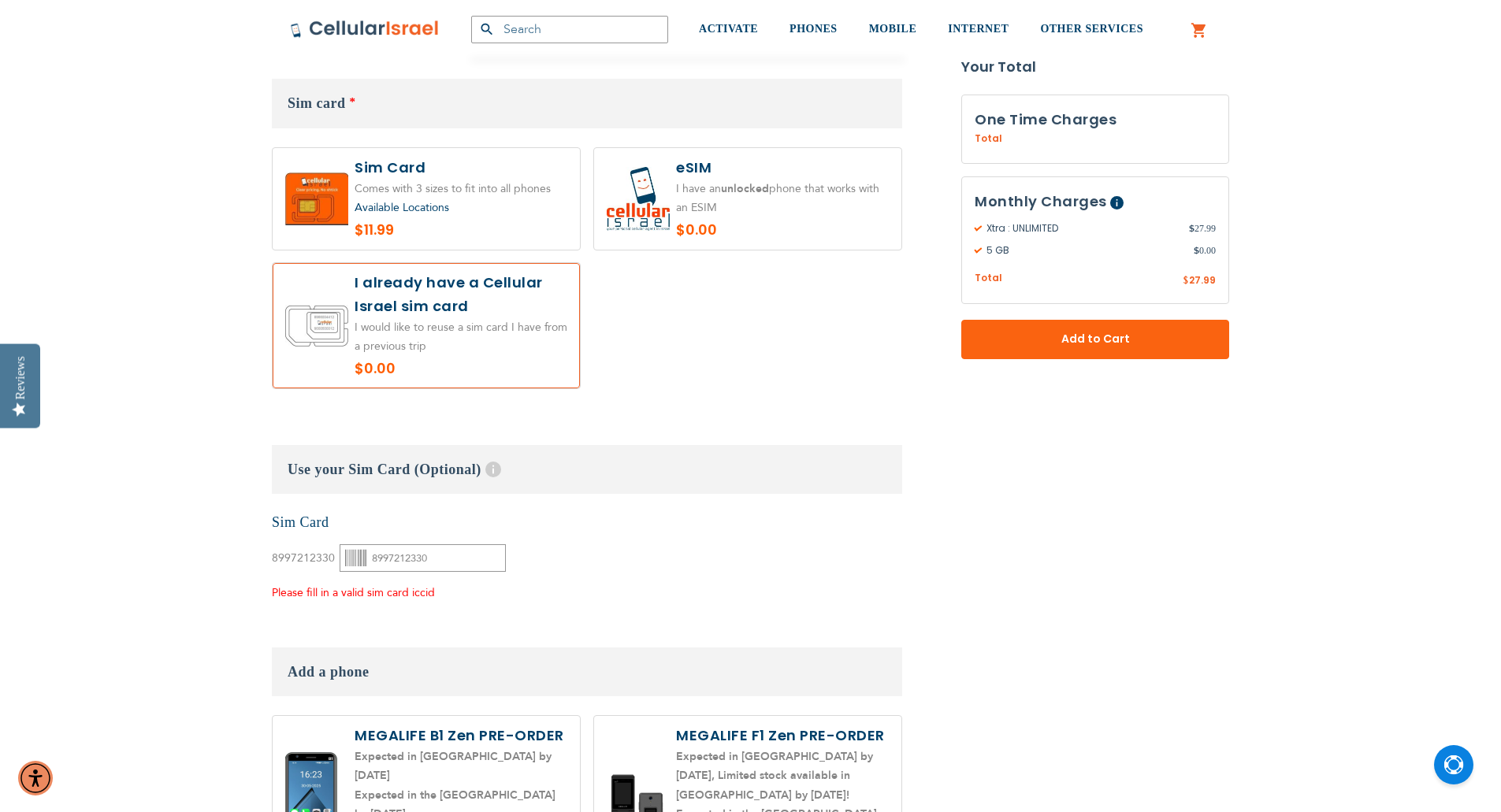
click at [493, 198] on div "Available Locations" at bounding box center [461, 208] width 212 height 20
click at [476, 343] on label at bounding box center [426, 325] width 307 height 125
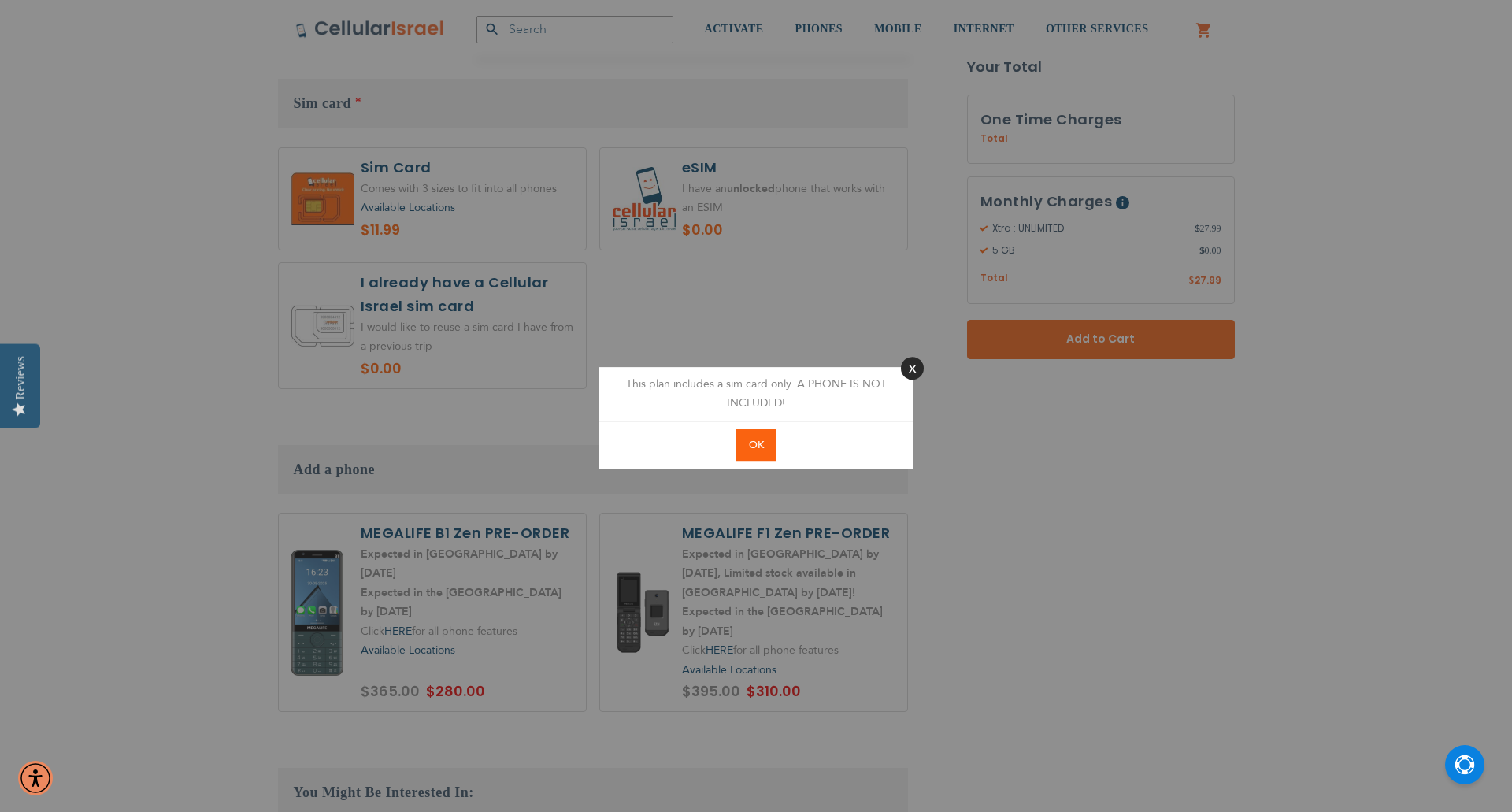
click at [910, 369] on button "Close" at bounding box center [912, 368] width 23 height 23
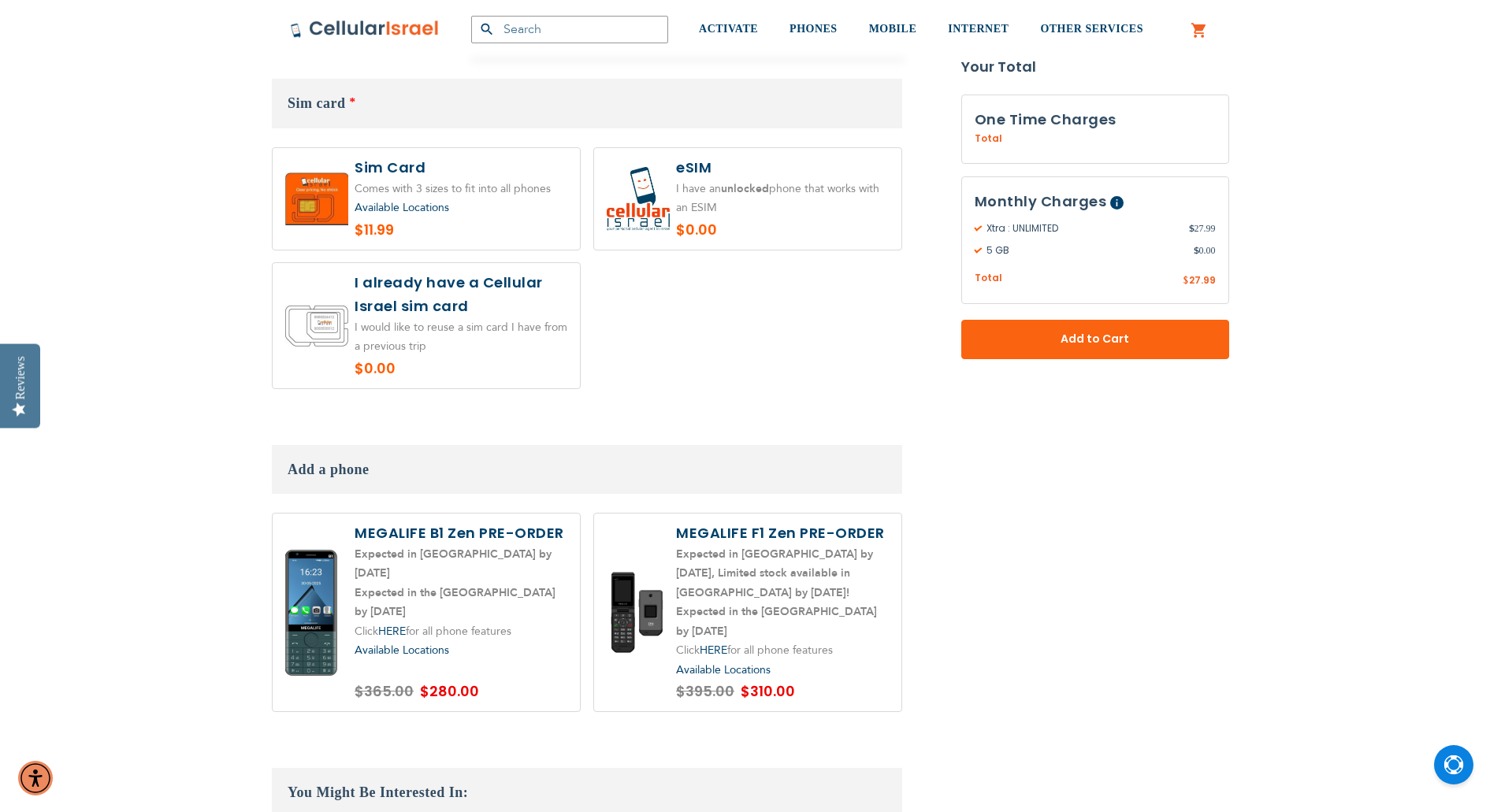
click at [475, 307] on label at bounding box center [426, 325] width 307 height 125
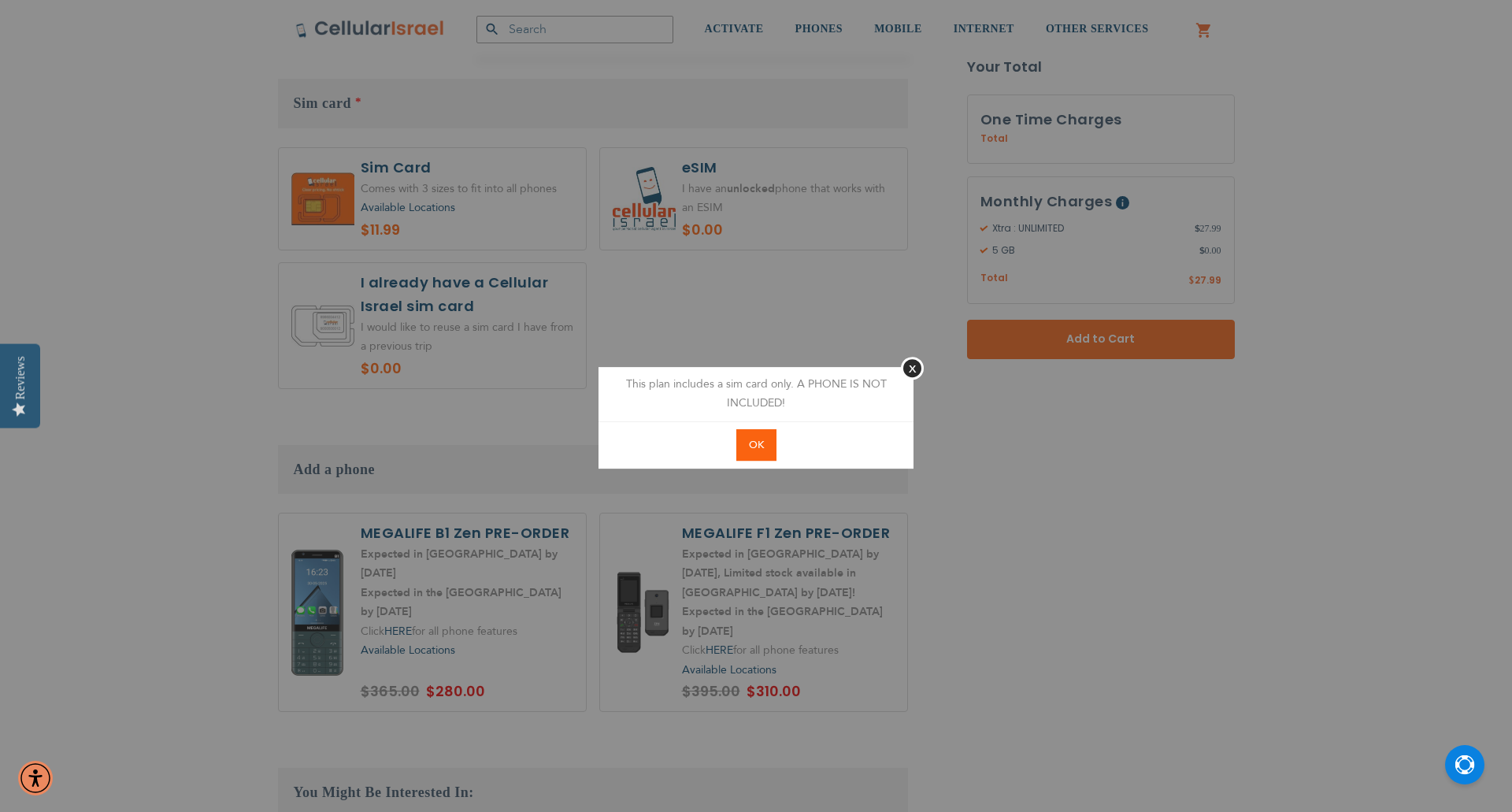
click at [912, 383] on div "This plan includes a sim card only. A PHONE IS NOT INCLUDED!" at bounding box center [756, 395] width 315 height 55
click at [919, 368] on button "Close" at bounding box center [912, 368] width 23 height 23
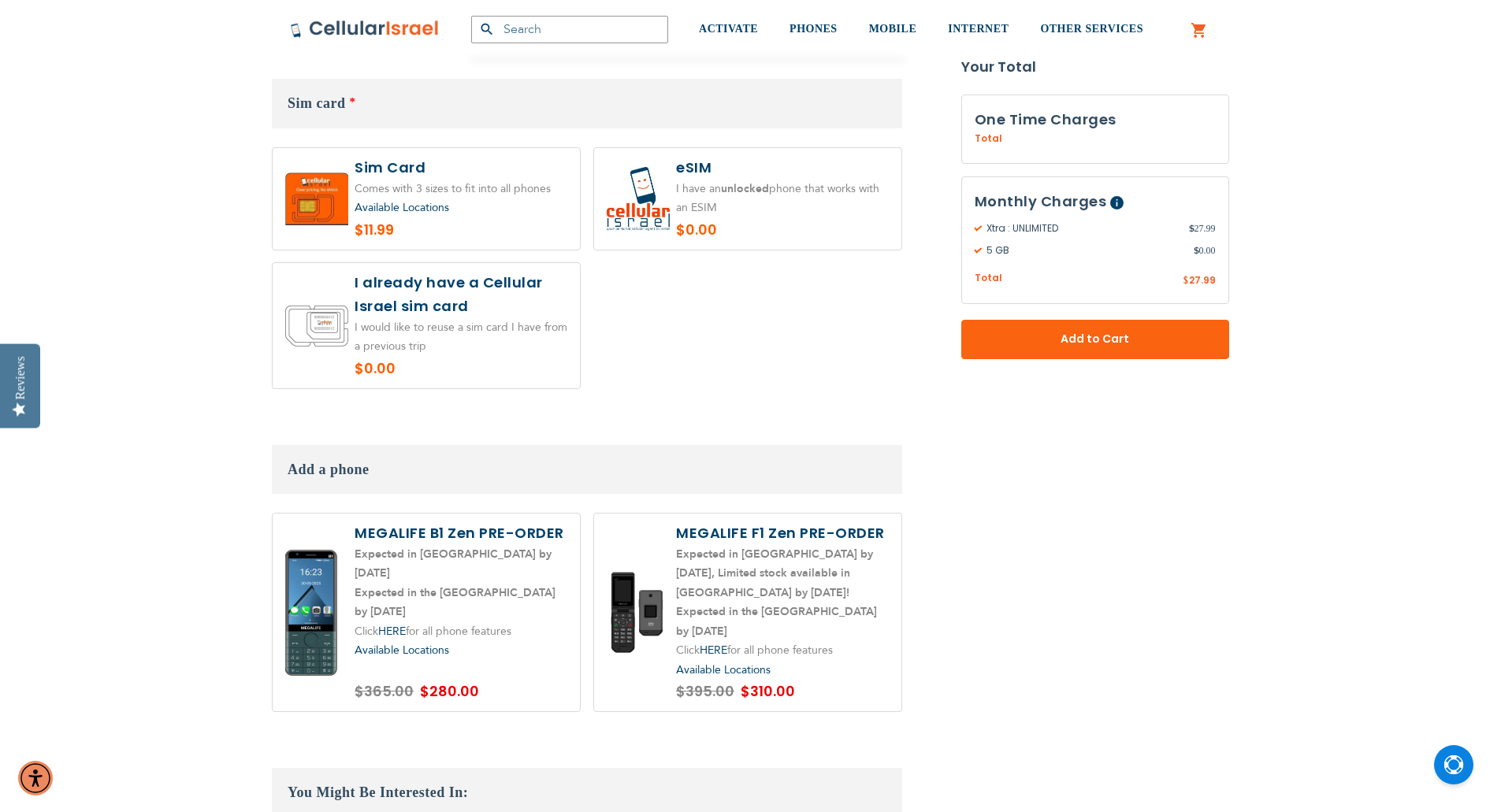
click at [380, 307] on label at bounding box center [426, 325] width 307 height 125
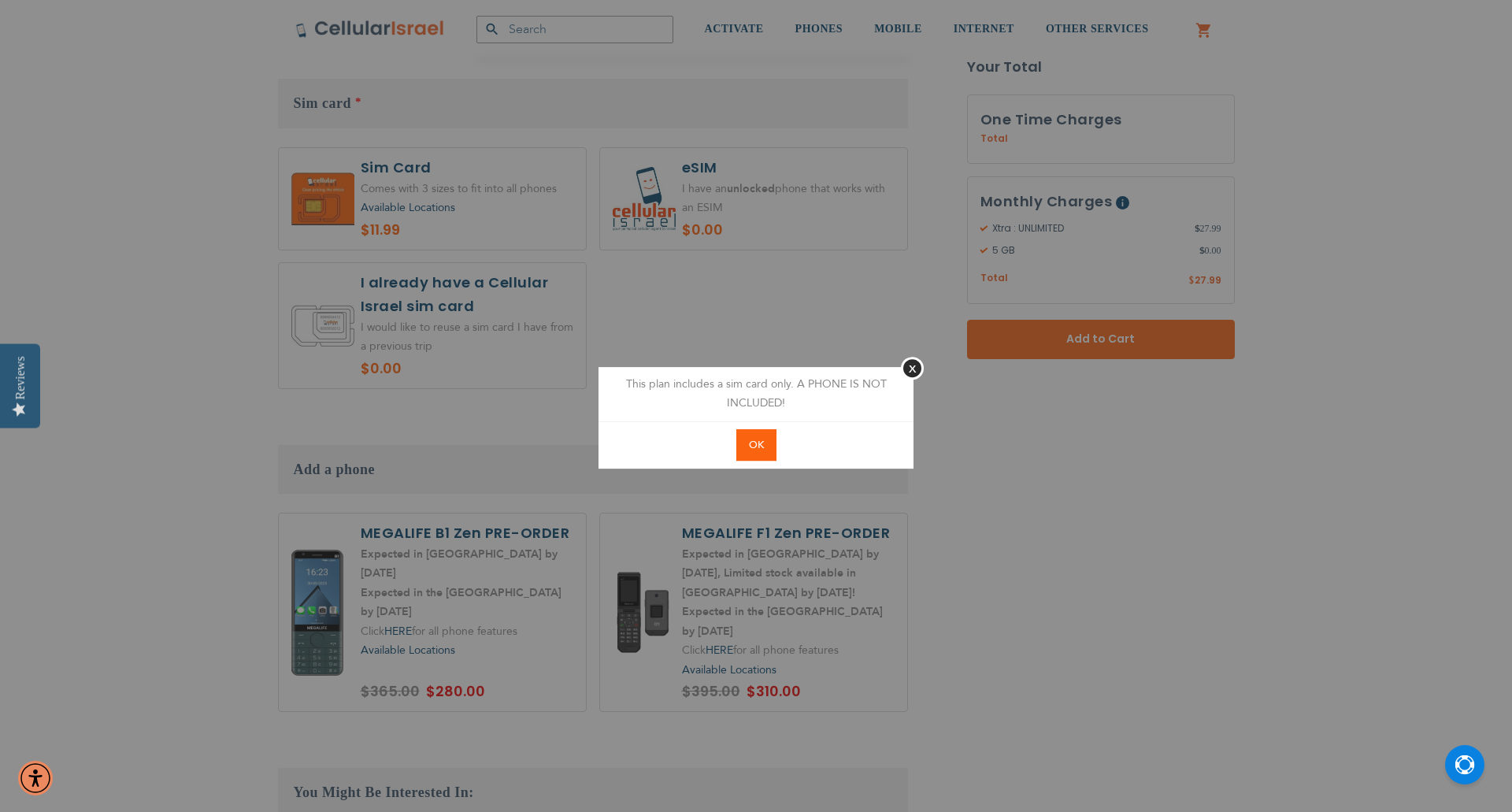
click at [762, 461] on button "OK" at bounding box center [756, 445] width 40 height 32
radio input "true"
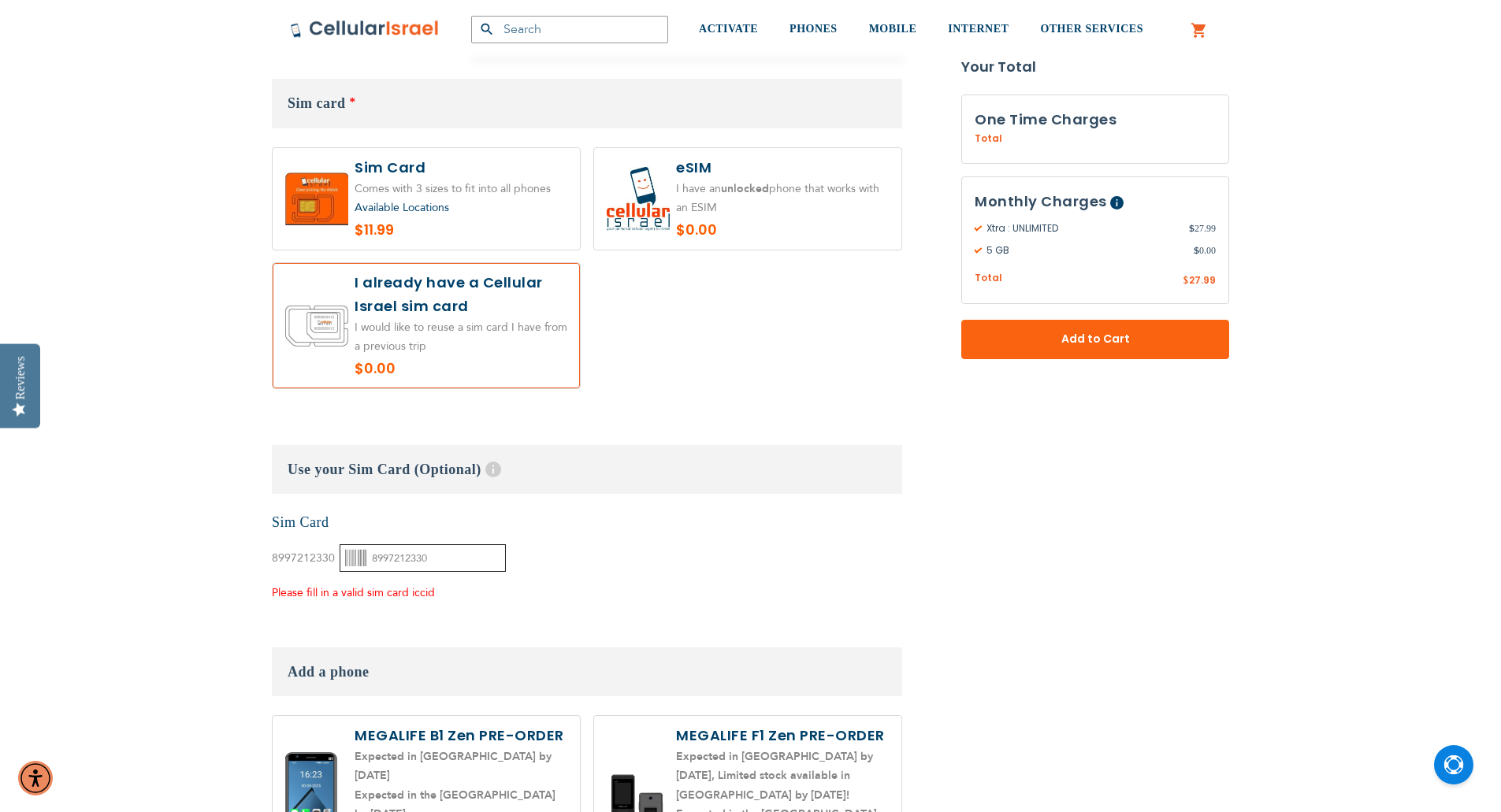
click at [420, 544] on input "8997212330" at bounding box center [422, 557] width 166 height 27
click at [442, 544] on input "8997212330" at bounding box center [422, 557] width 166 height 27
click at [1093, 327] on button "Add to Cart" at bounding box center [1095, 339] width 268 height 39
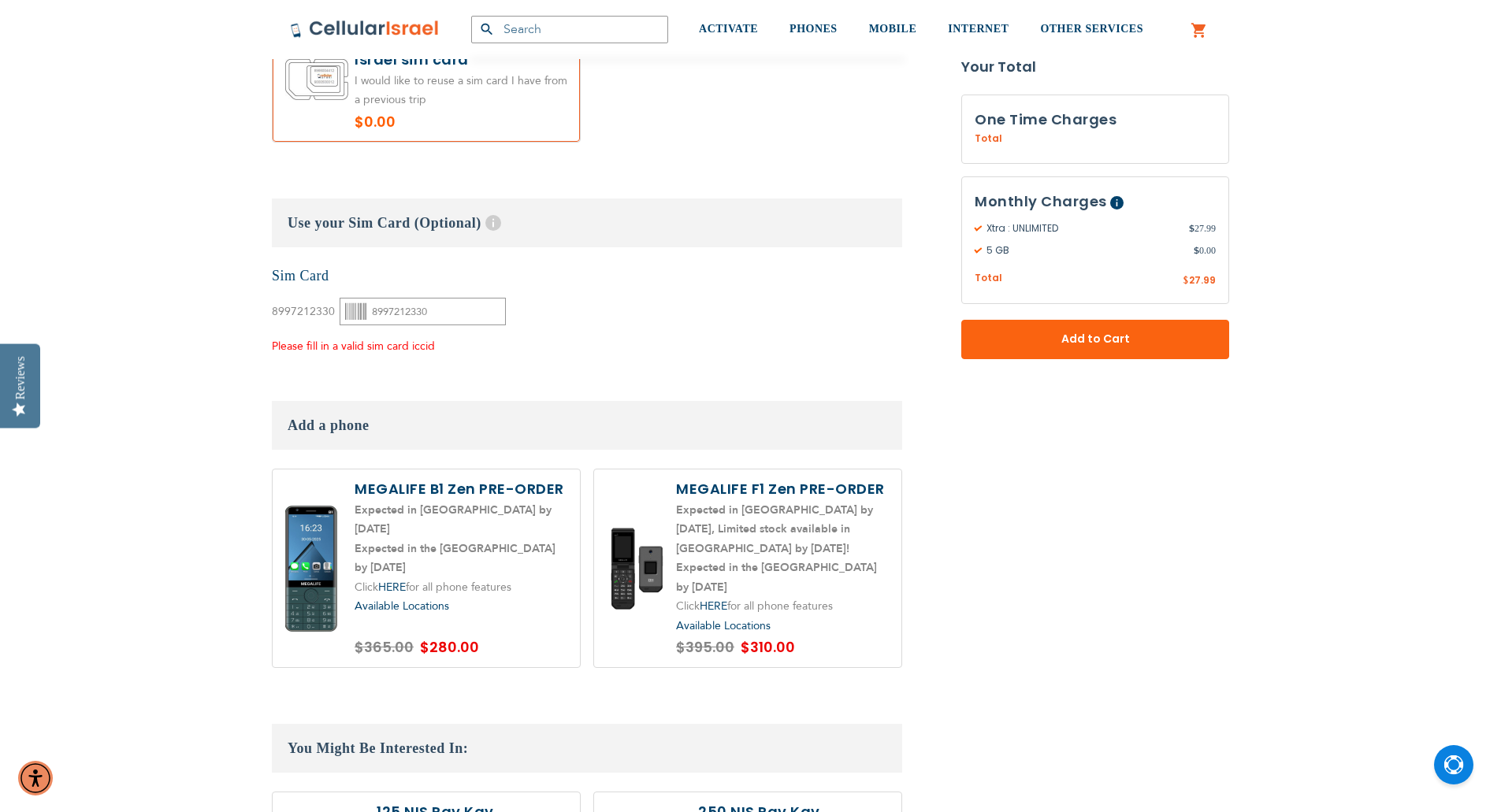
scroll to position [2045, 0]
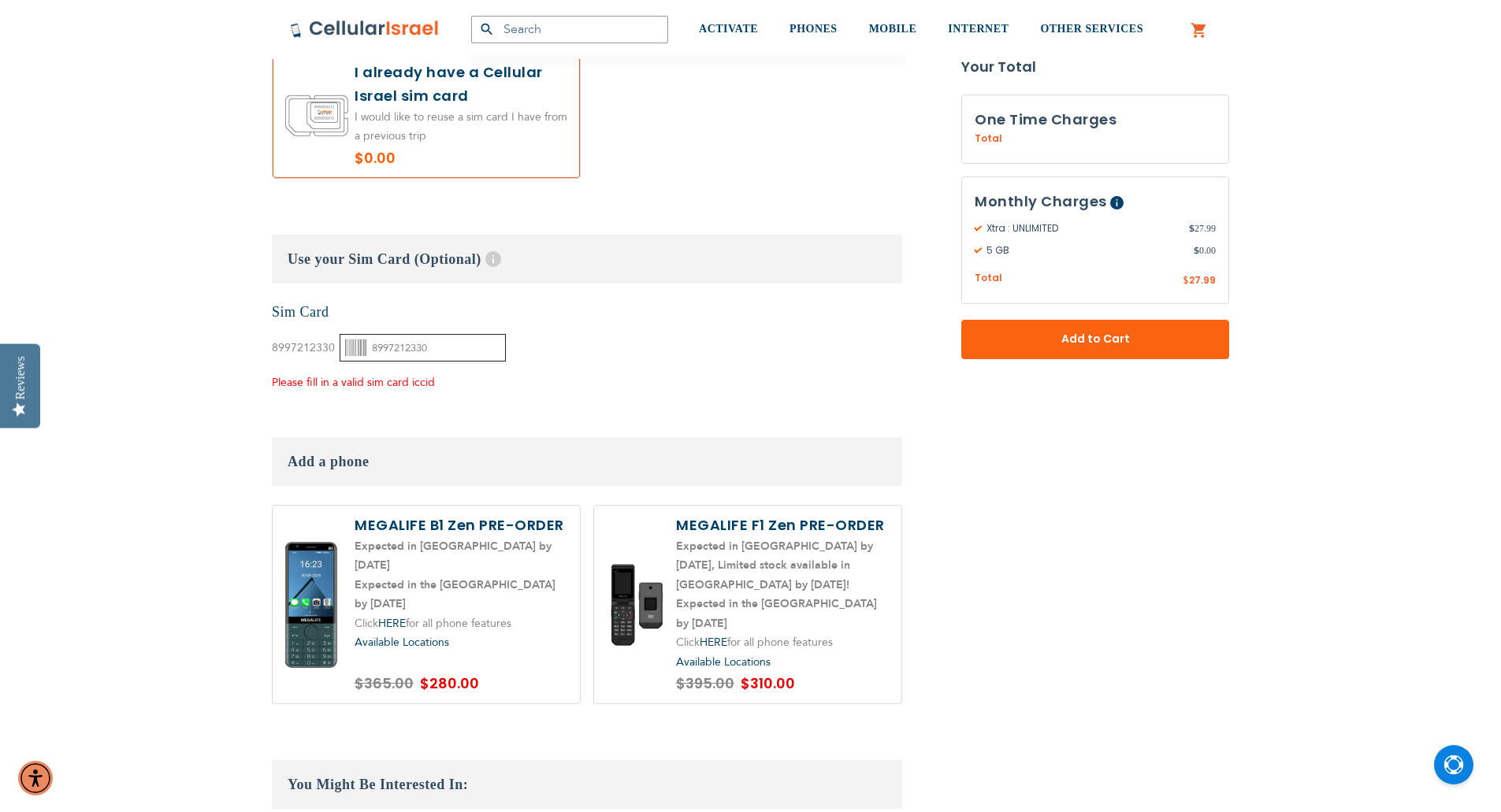
click at [422, 338] on input "8997212330" at bounding box center [422, 347] width 166 height 27
drag, startPoint x: 383, startPoint y: 329, endPoint x: 406, endPoint y: 328, distance: 23.0
click at [406, 334] on input "8997212330" at bounding box center [422, 347] width 166 height 27
click at [402, 334] on input "8997212330" at bounding box center [422, 347] width 166 height 27
click at [458, 334] on input "8997212330" at bounding box center [422, 347] width 166 height 27
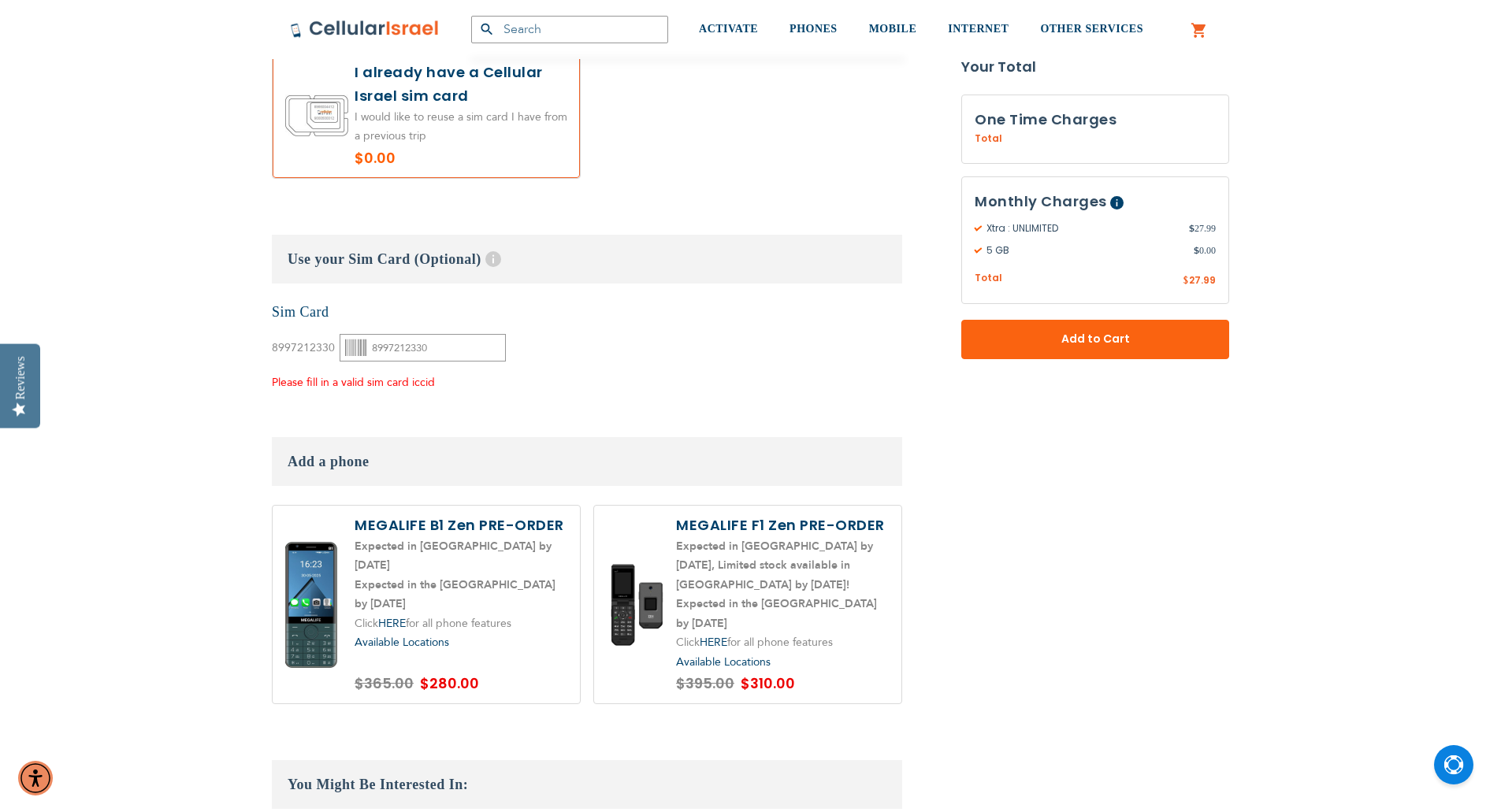
click at [569, 363] on div "None Sim Card 8997212330" at bounding box center [586, 348] width 631 height 90
click at [1106, 342] on span "Add to Cart" at bounding box center [1095, 339] width 164 height 17
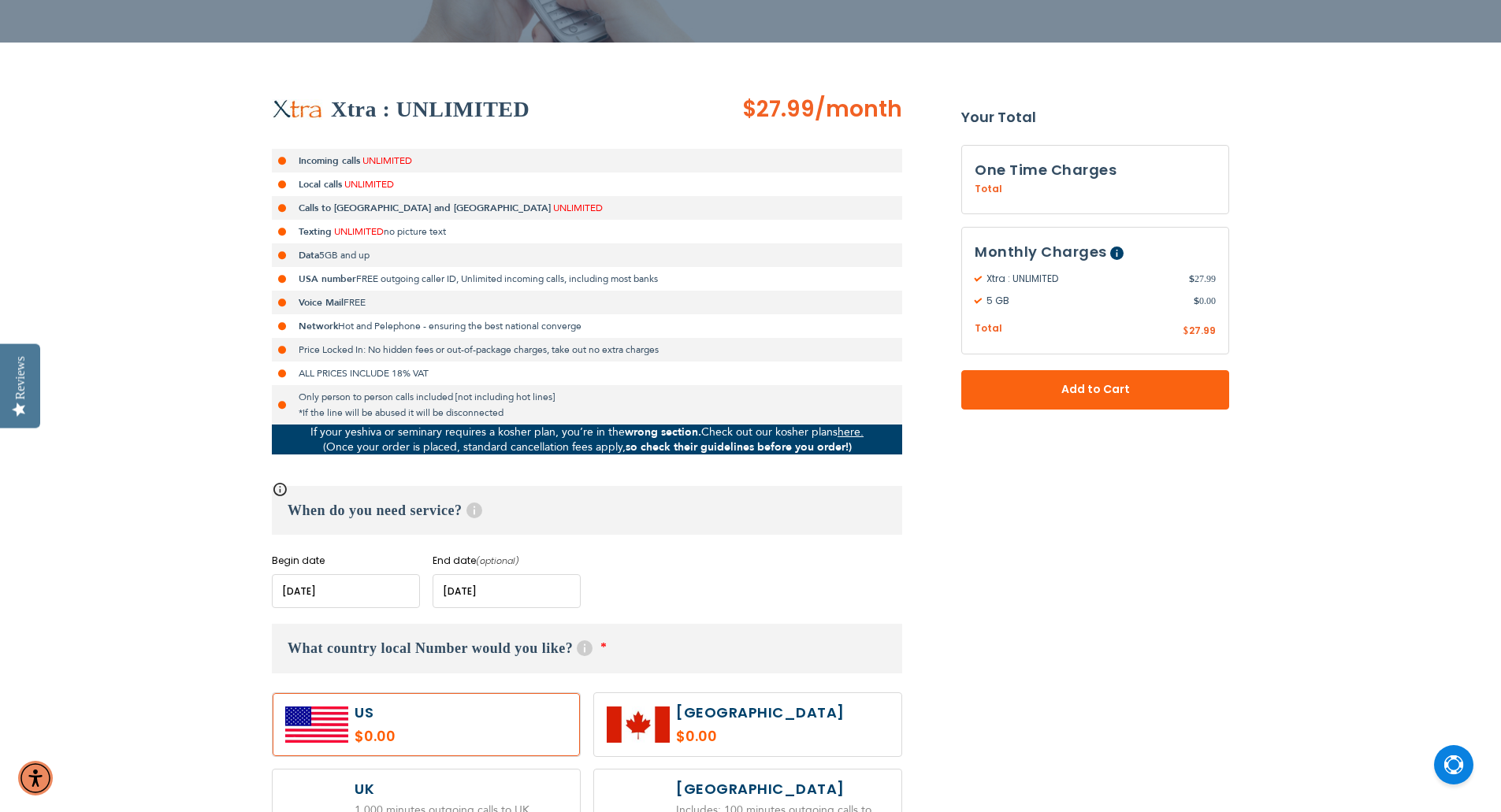
scroll to position [0, 0]
